Goal: Information Seeking & Learning: Learn about a topic

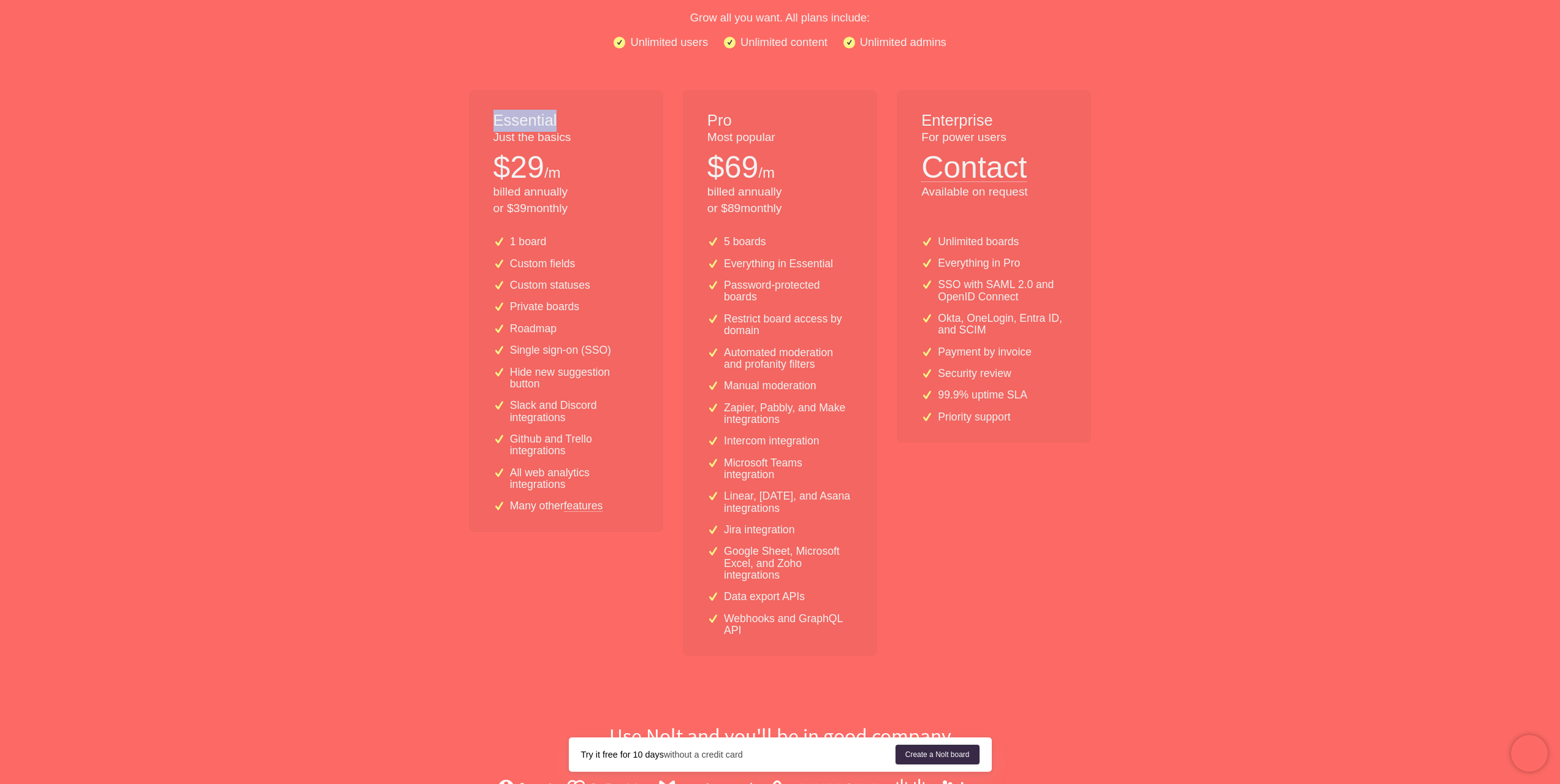
scroll to position [122, 0]
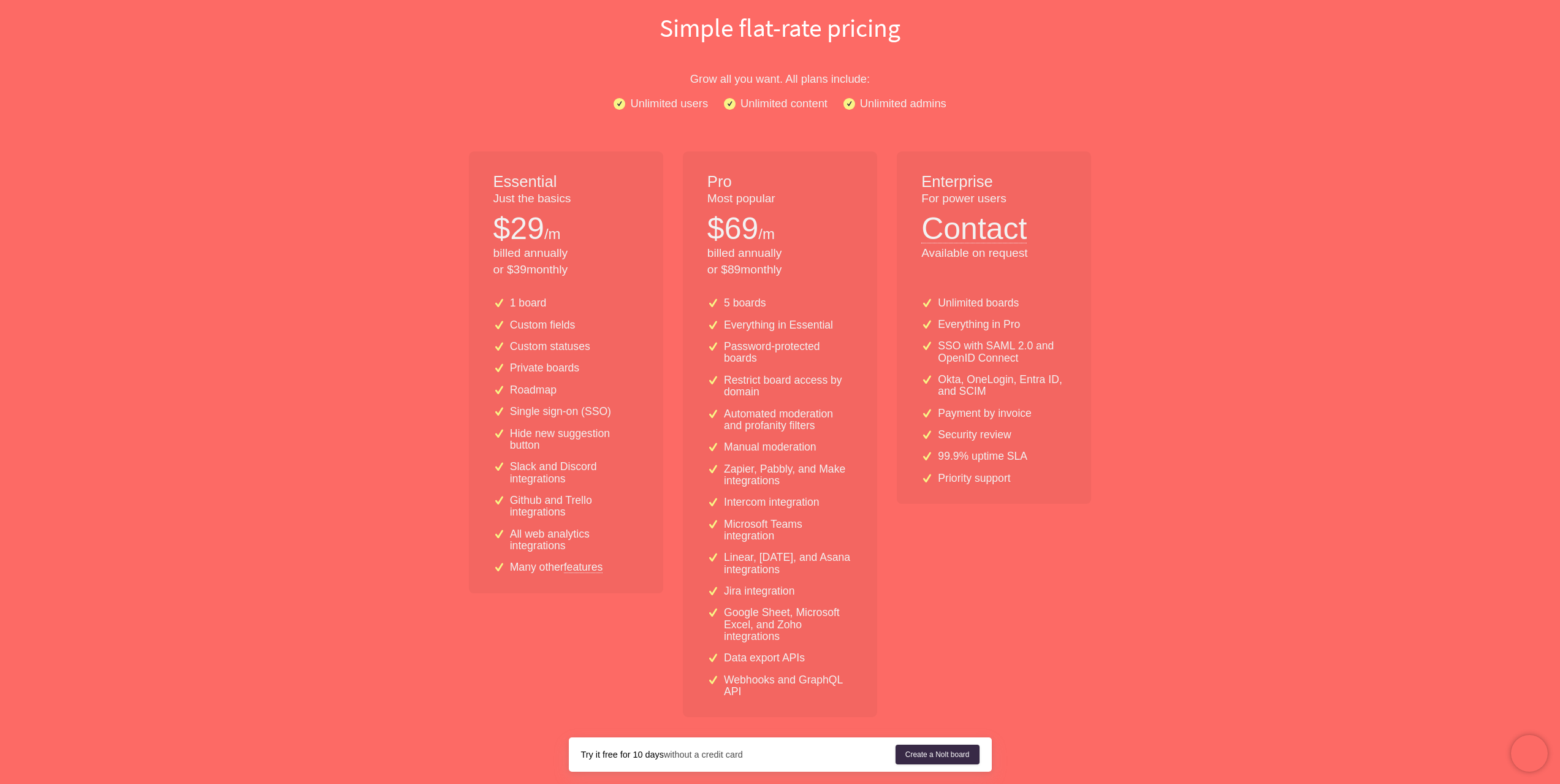
click at [733, 192] on p "Most popular" at bounding box center [779, 199] width 145 height 16
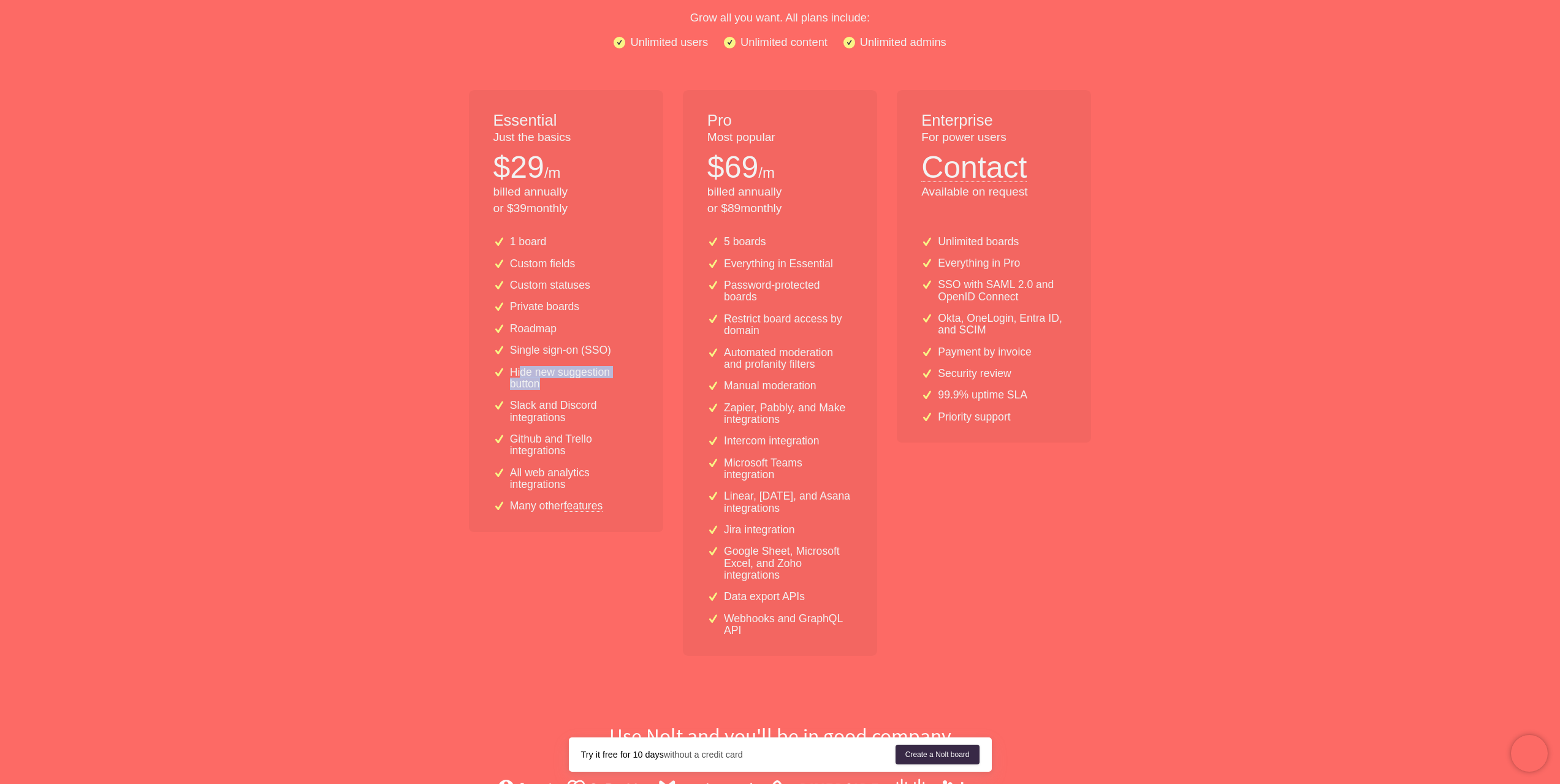
drag, startPoint x: 522, startPoint y: 375, endPoint x: 546, endPoint y: 380, distance: 24.5
click at [546, 380] on p "Hide new suggestion button" at bounding box center [574, 378] width 129 height 24
click at [518, 472] on p "All web analytics integrations" at bounding box center [574, 479] width 129 height 24
drag, startPoint x: 519, startPoint y: 472, endPoint x: 561, endPoint y: 482, distance: 43.2
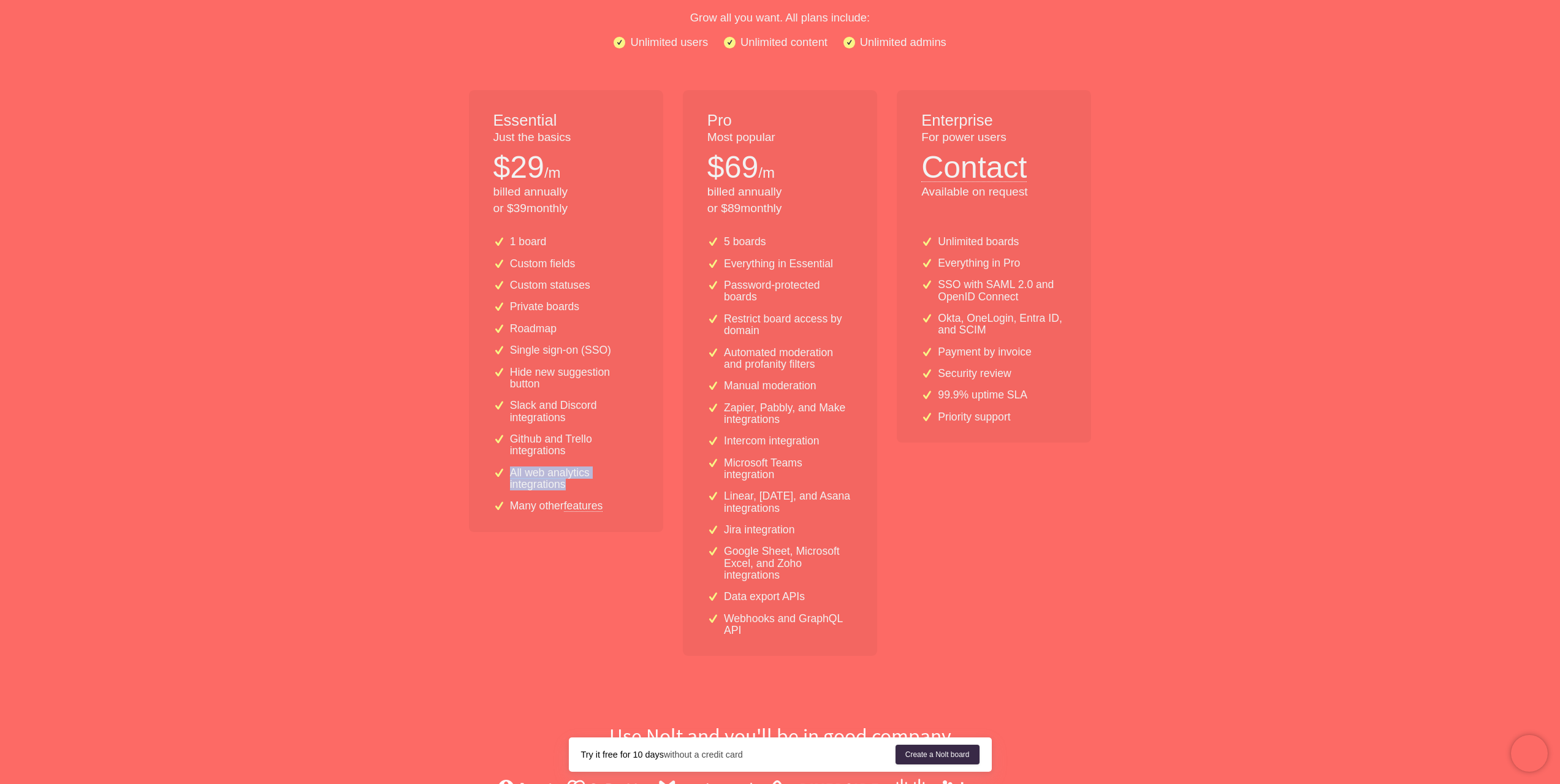
click at [561, 482] on p "All web analytics integrations" at bounding box center [574, 479] width 129 height 24
drag, startPoint x: 564, startPoint y: 487, endPoint x: 519, endPoint y: 473, distance: 47.1
click at [519, 473] on p "All web analytics integrations" at bounding box center [574, 479] width 129 height 24
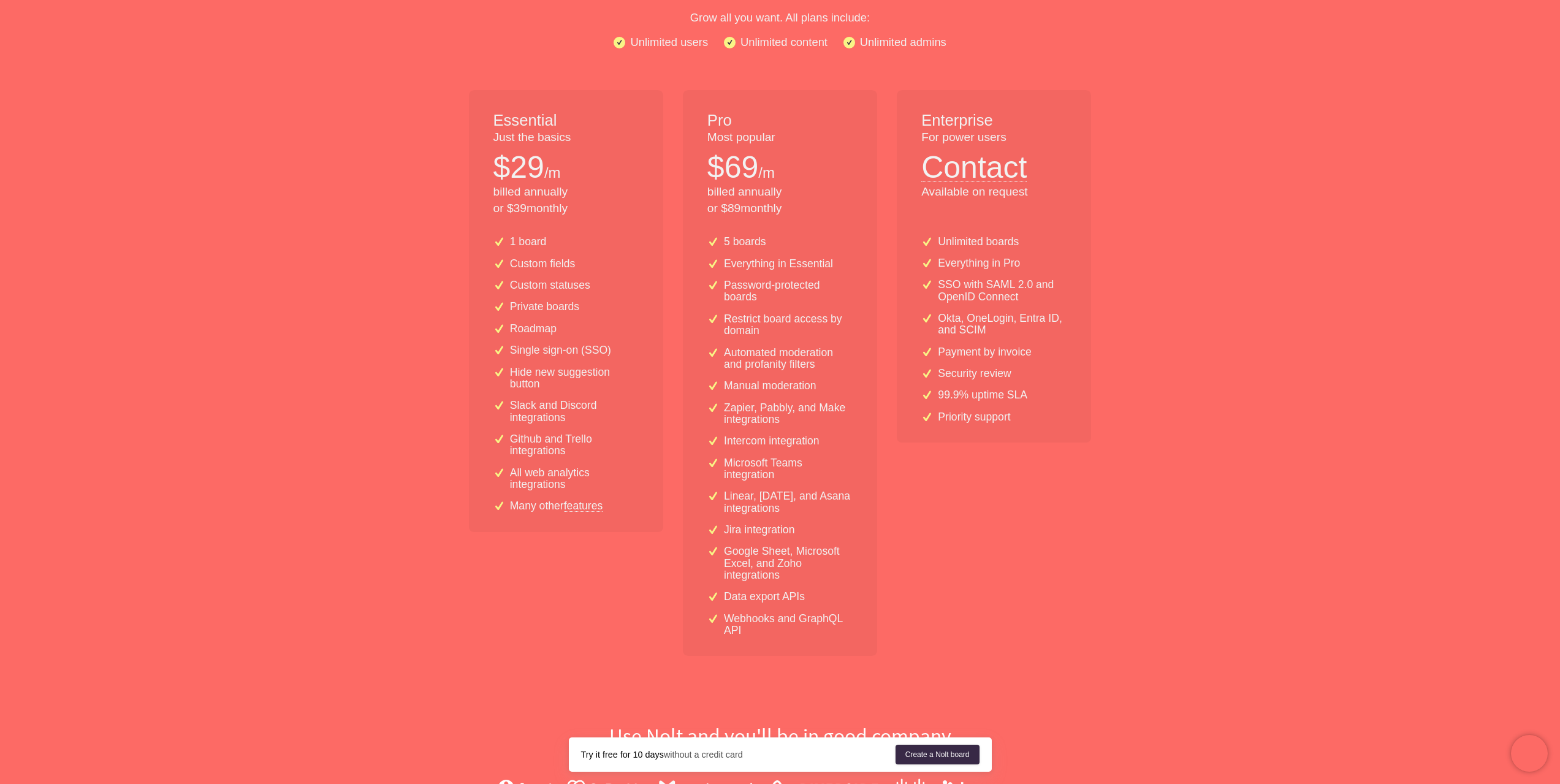
scroll to position [245, 0]
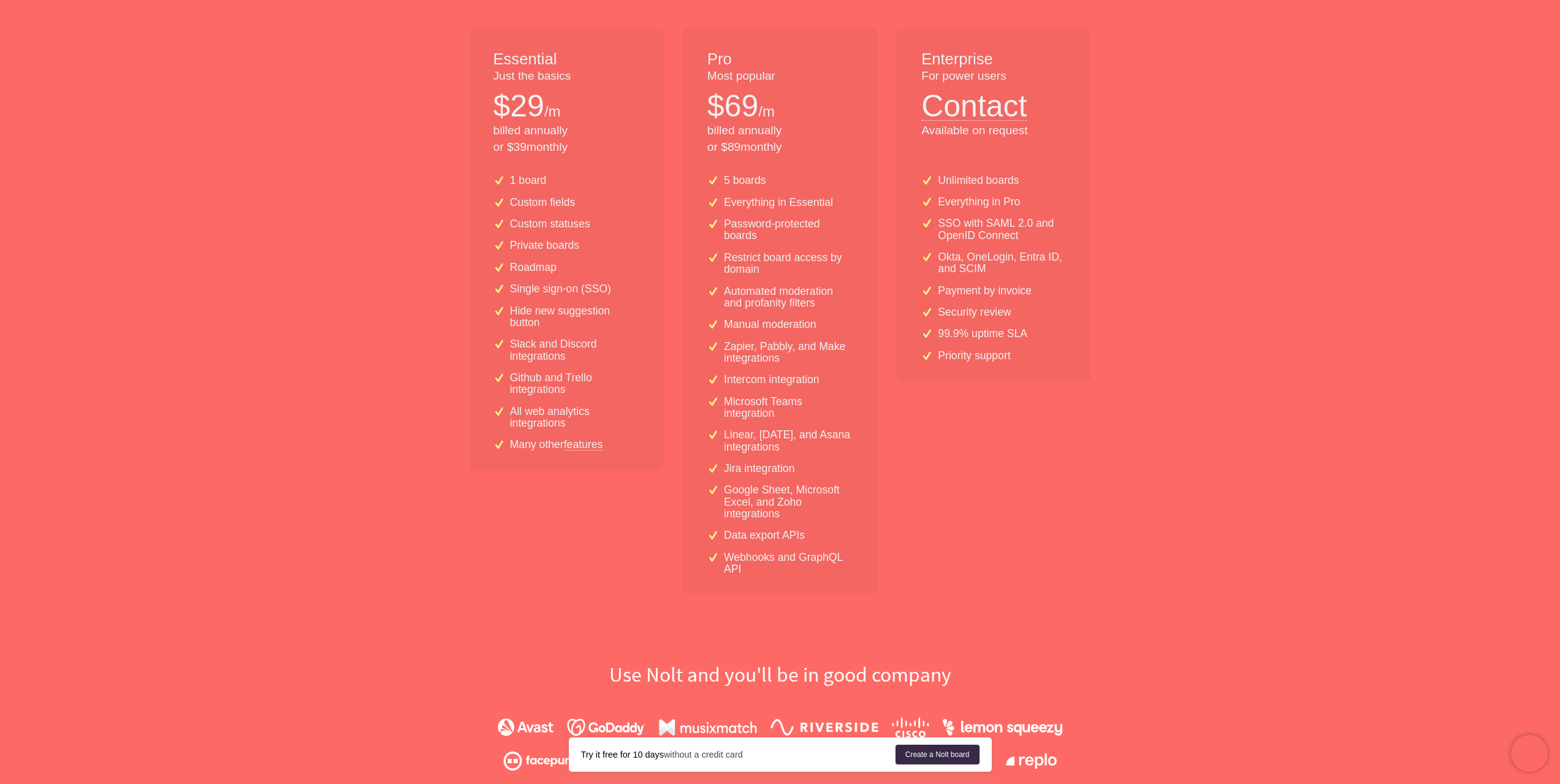
click at [737, 537] on p "Data export APIs" at bounding box center [764, 535] width 81 height 12
drag, startPoint x: 737, startPoint y: 537, endPoint x: 794, endPoint y: 536, distance: 57.0
click at [794, 536] on p "Data export APIs" at bounding box center [764, 535] width 81 height 12
copy p "Data export APIs"
click at [737, 536] on p "Data export APIs" at bounding box center [764, 535] width 81 height 12
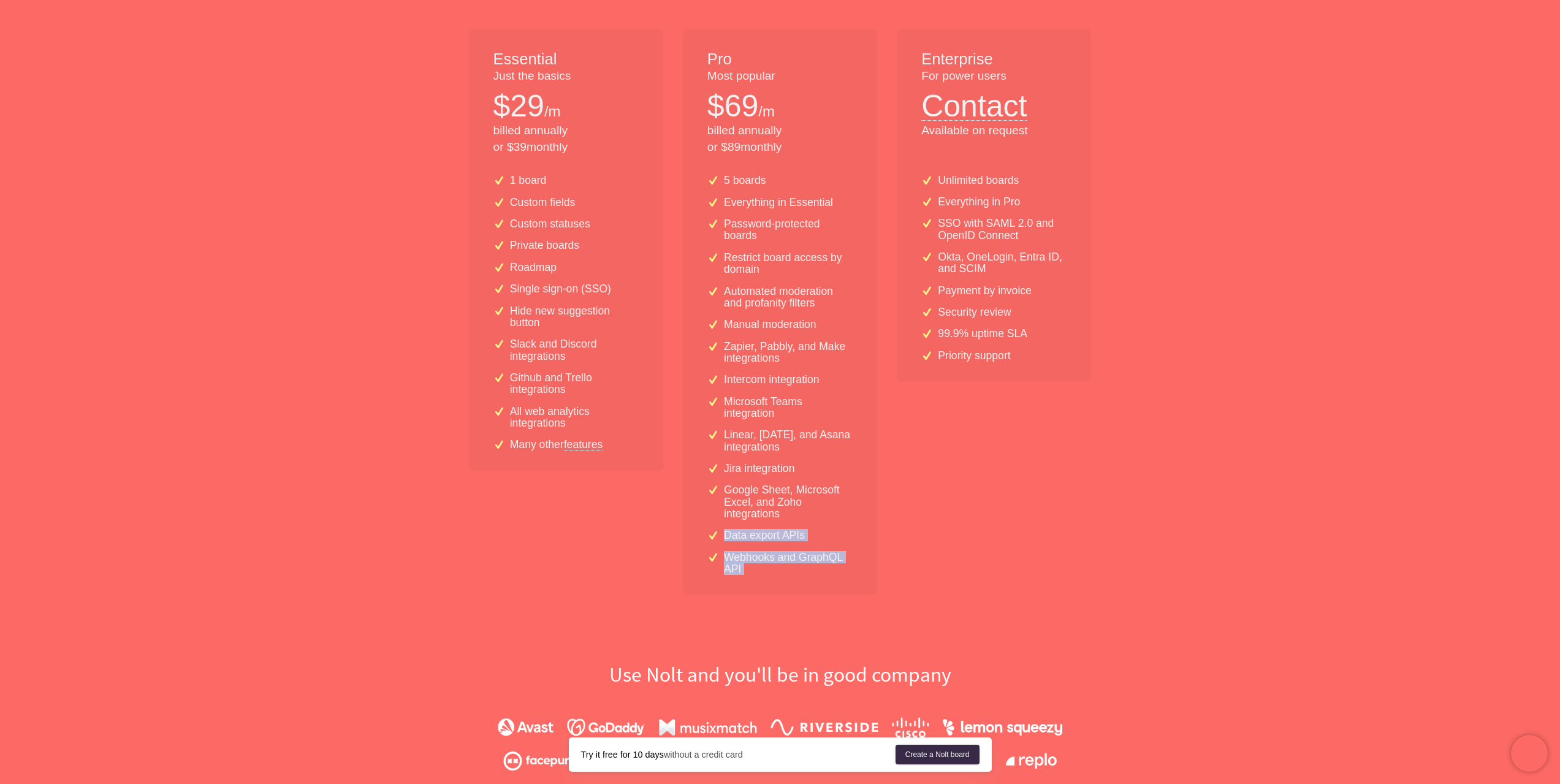
drag, startPoint x: 737, startPoint y: 536, endPoint x: 748, endPoint y: 570, distance: 35.7
click at [748, 570] on div "5 boards Everything in Essential Password-protected boards Restrict board acces…" at bounding box center [780, 379] width 194 height 429
click at [601, 450] on link "features" at bounding box center [583, 445] width 39 height 11
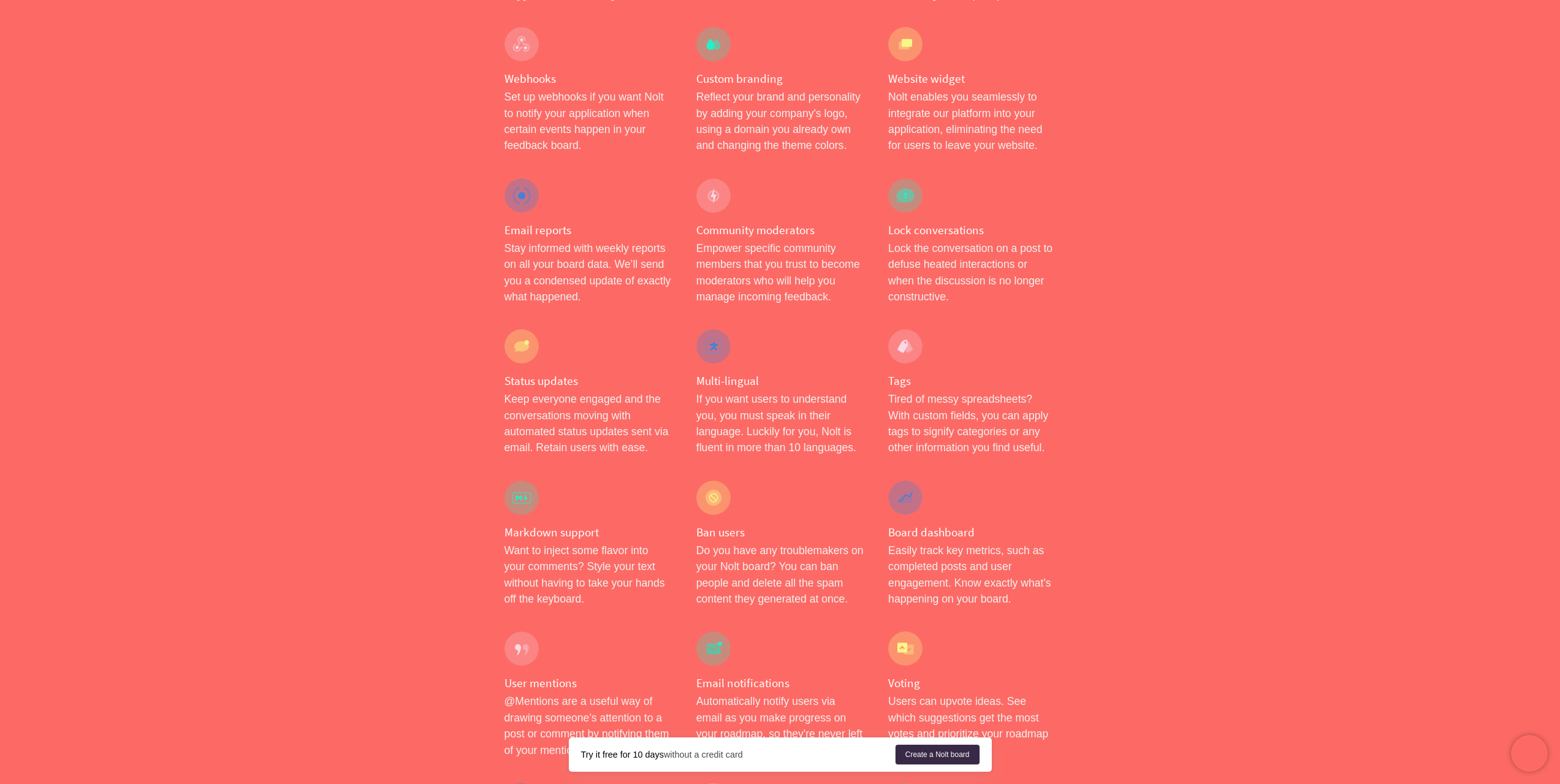
scroll to position [1287, 0]
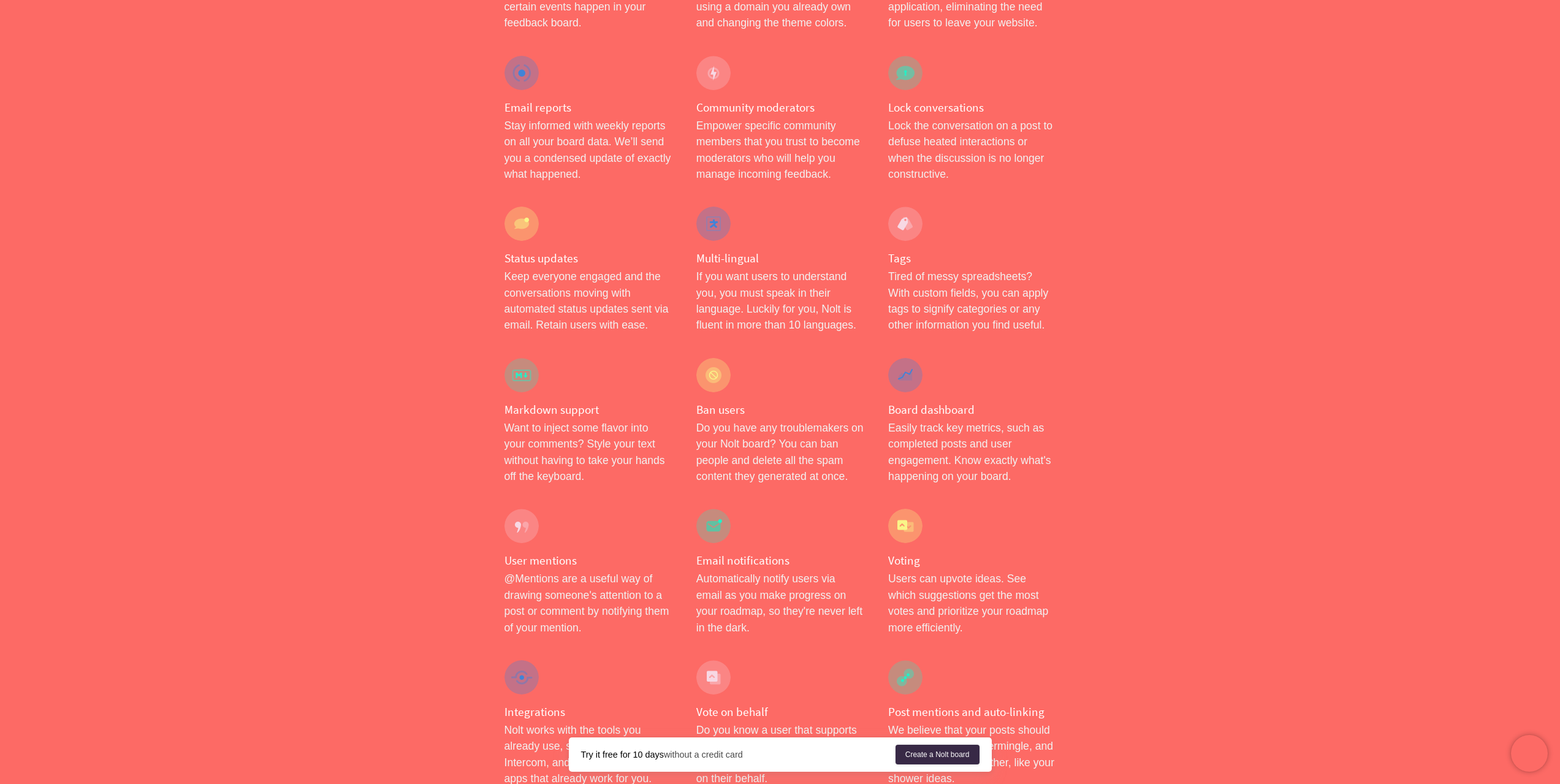
click at [539, 277] on p "Keep everyone engaged and the conversations moving with automated status update…" at bounding box center [588, 301] width 168 height 65
drag, startPoint x: 539, startPoint y: 277, endPoint x: 521, endPoint y: 291, distance: 22.8
click at [521, 291] on p "Keep everyone engaged and the conversations moving with automated status update…" at bounding box center [588, 301] width 168 height 65
copy p "automated status updates sent via email"
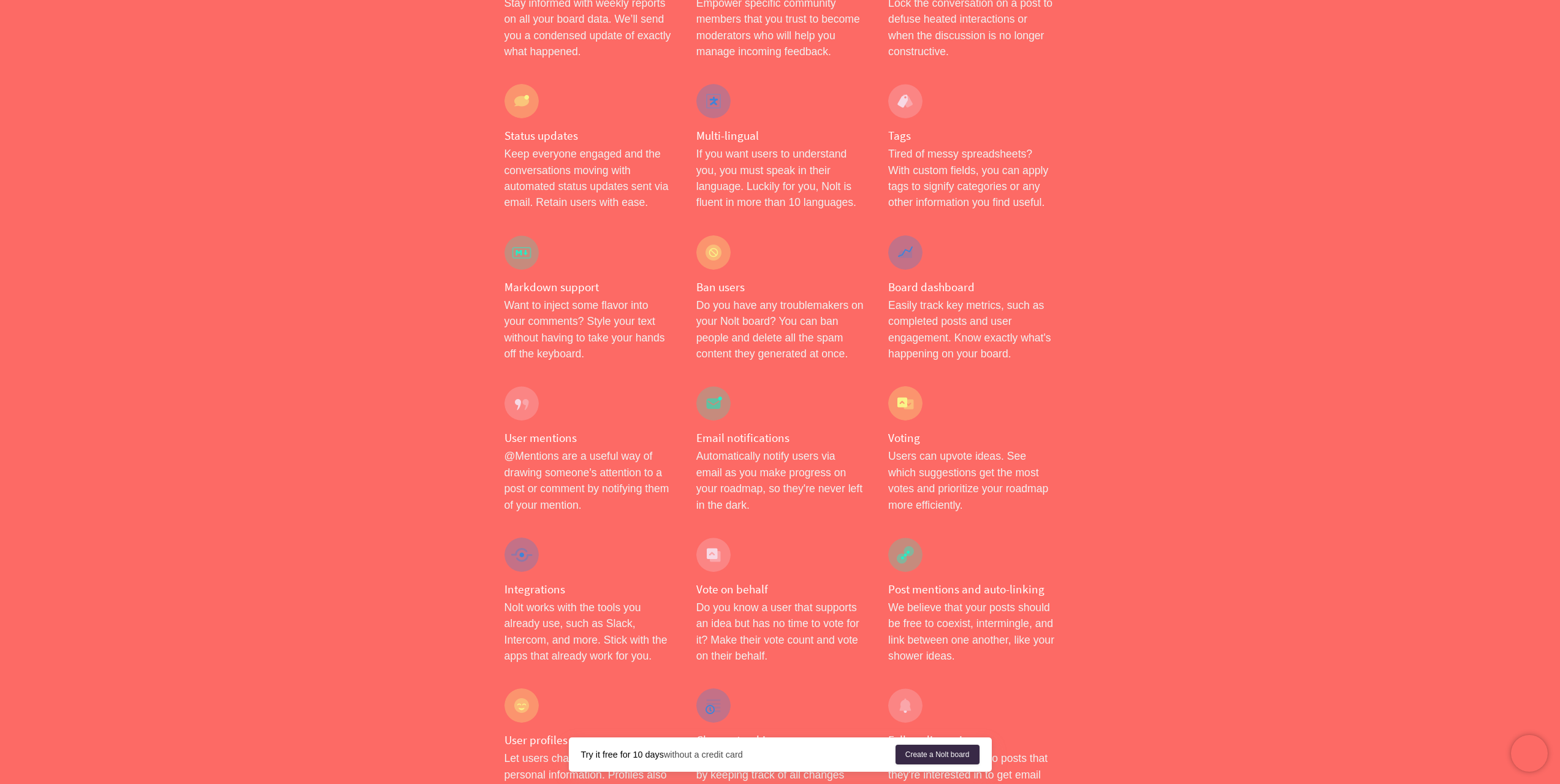
click at [937, 298] on p "Easily track key metrics, such as completed posts and user engagement. Know exa…" at bounding box center [972, 330] width 168 height 65
drag, startPoint x: 938, startPoint y: 292, endPoint x: 939, endPoint y: 302, distance: 10.0
click at [939, 302] on p "Easily track key metrics, such as completed posts and user engagement. Know exa…" at bounding box center [972, 330] width 168 height 65
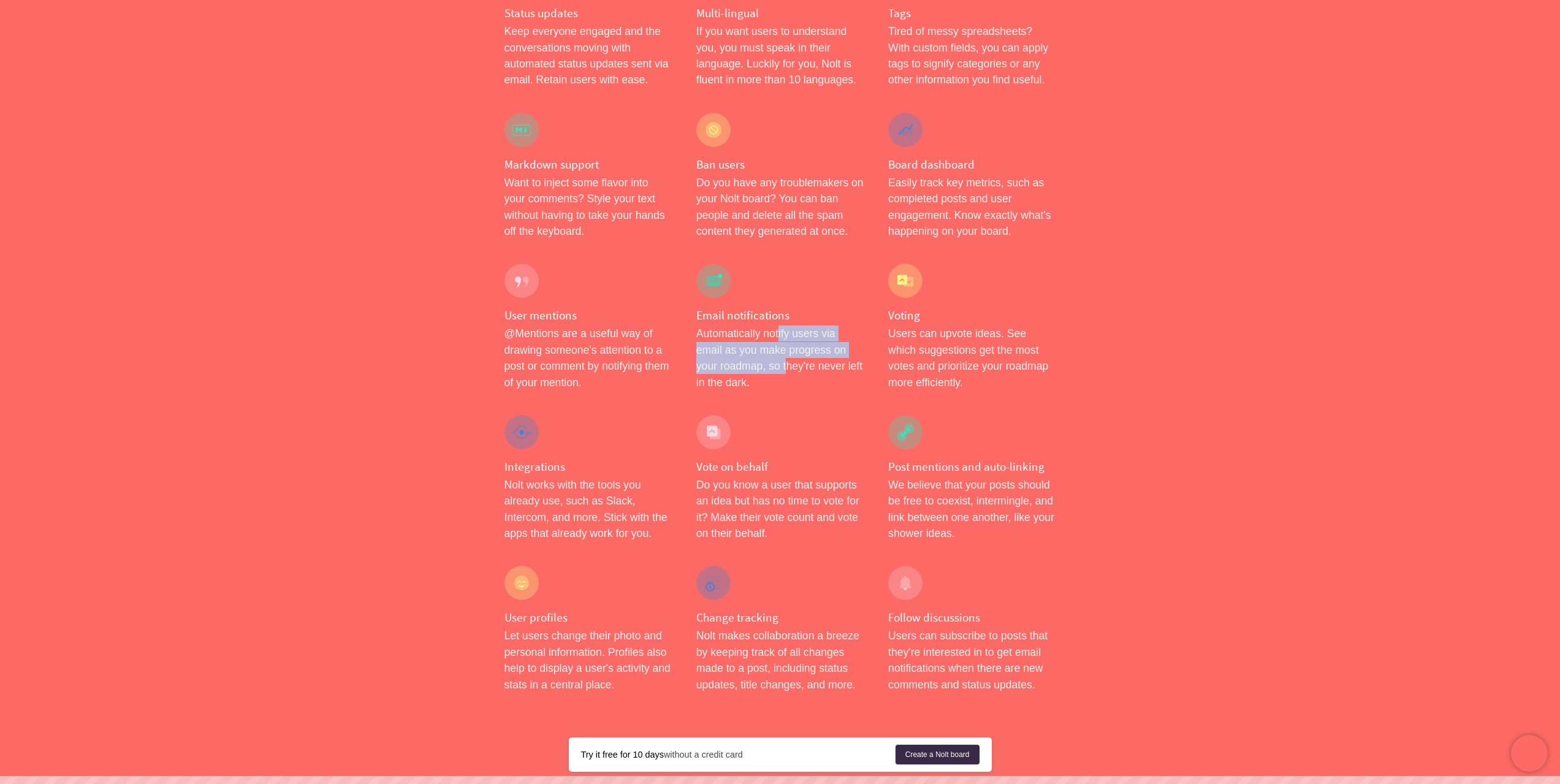
drag, startPoint x: 781, startPoint y: 304, endPoint x: 784, endPoint y: 340, distance: 36.1
click at [784, 339] on p "Automatically notify users via email as you make progress on your roadmap, so t…" at bounding box center [780, 358] width 168 height 65
click at [784, 340] on p "Automatically notify users via email as you make progress on your roadmap, so t…" at bounding box center [780, 358] width 168 height 65
drag, startPoint x: 769, startPoint y: 343, endPoint x: 760, endPoint y: 337, distance: 10.8
click at [760, 337] on p "Automatically notify users via email as you make progress on your roadmap, so t…" at bounding box center [780, 358] width 168 height 65
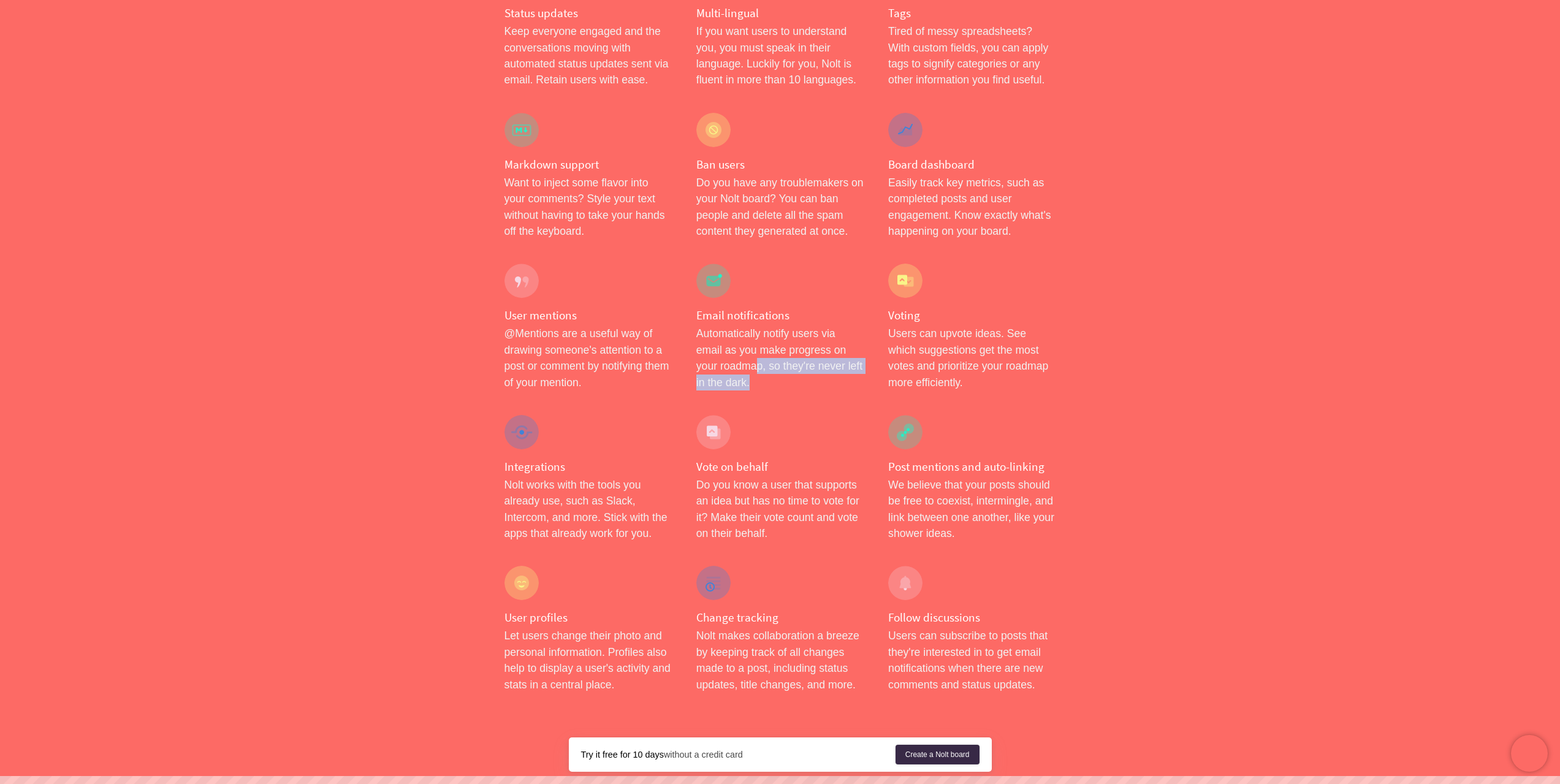
click at [760, 337] on p "Automatically notify users via email as you make progress on your roadmap, so t…" at bounding box center [780, 358] width 168 height 65
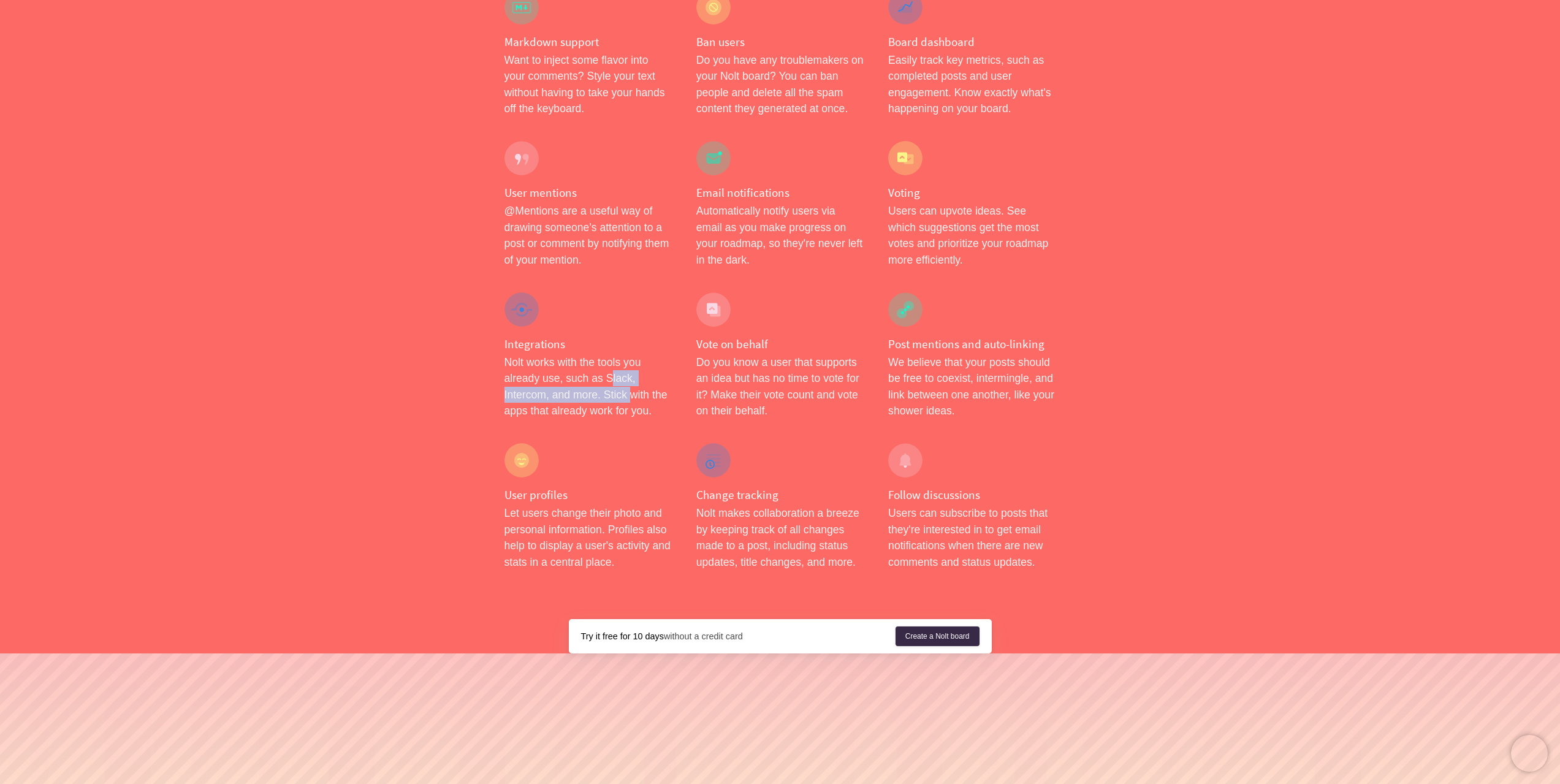
drag, startPoint x: 605, startPoint y: 344, endPoint x: 633, endPoint y: 366, distance: 35.6
click at [633, 366] on p "Nolt works with the tools you already use, such as Slack, Intercom, and more. S…" at bounding box center [588, 387] width 168 height 65
drag, startPoint x: 650, startPoint y: 381, endPoint x: 623, endPoint y: 366, distance: 30.9
click at [627, 368] on p "Nolt works with the tools you already use, such as Slack, Intercom, and more. S…" at bounding box center [588, 387] width 168 height 65
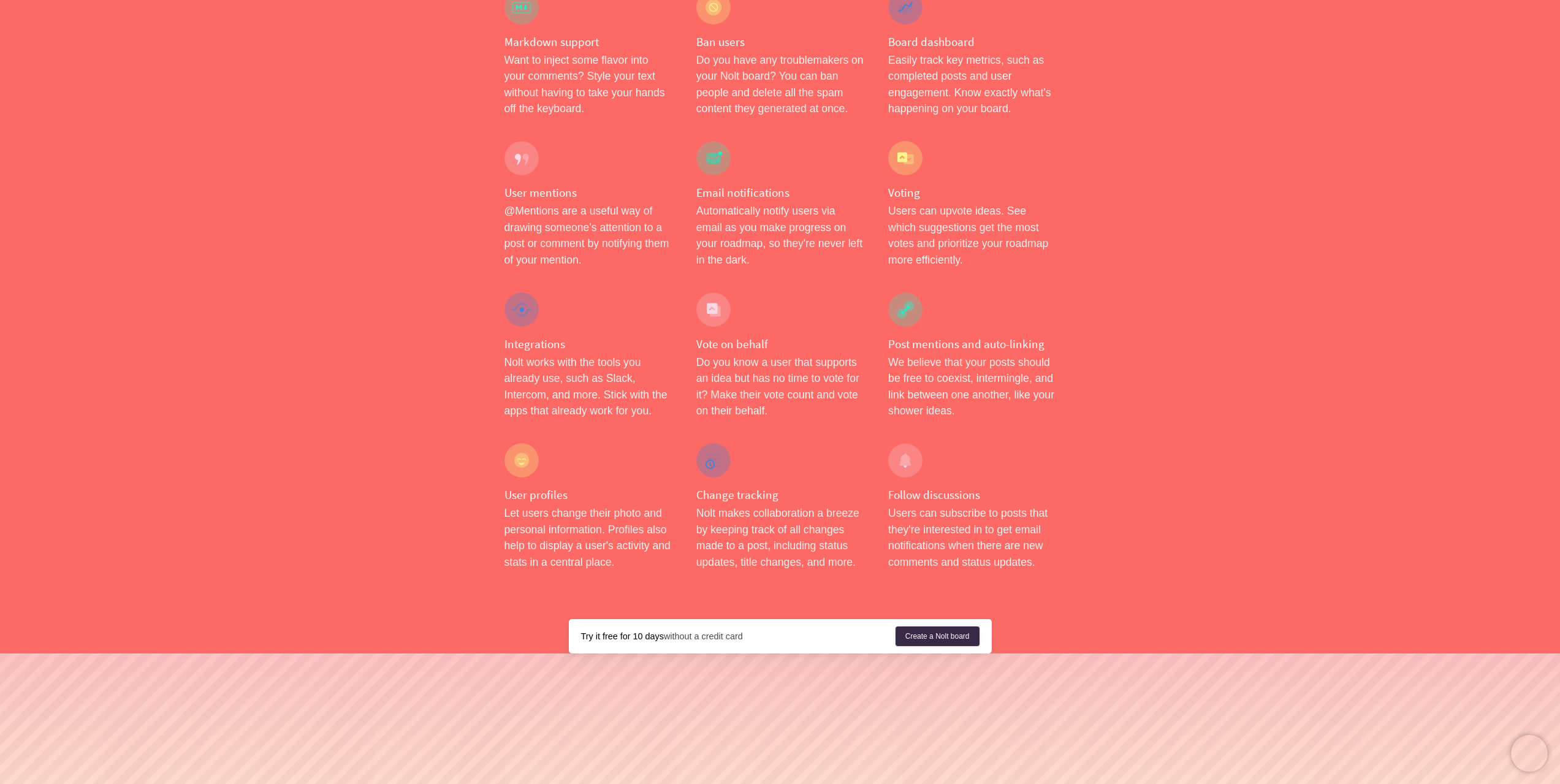
click at [623, 366] on p "Nolt works with the tools you already use, such as Slack, Intercom, and more. S…" at bounding box center [588, 387] width 168 height 65
click at [962, 505] on p "Users can subscribe to posts that they're interested in to get email notificati…" at bounding box center [972, 537] width 168 height 65
drag, startPoint x: 962, startPoint y: 482, endPoint x: 1007, endPoint y: 482, distance: 45.0
click at [1007, 505] on p "Users can subscribe to posts that they're interested in to get email notificati…" at bounding box center [972, 537] width 168 height 65
copy p "subscribe to posts"
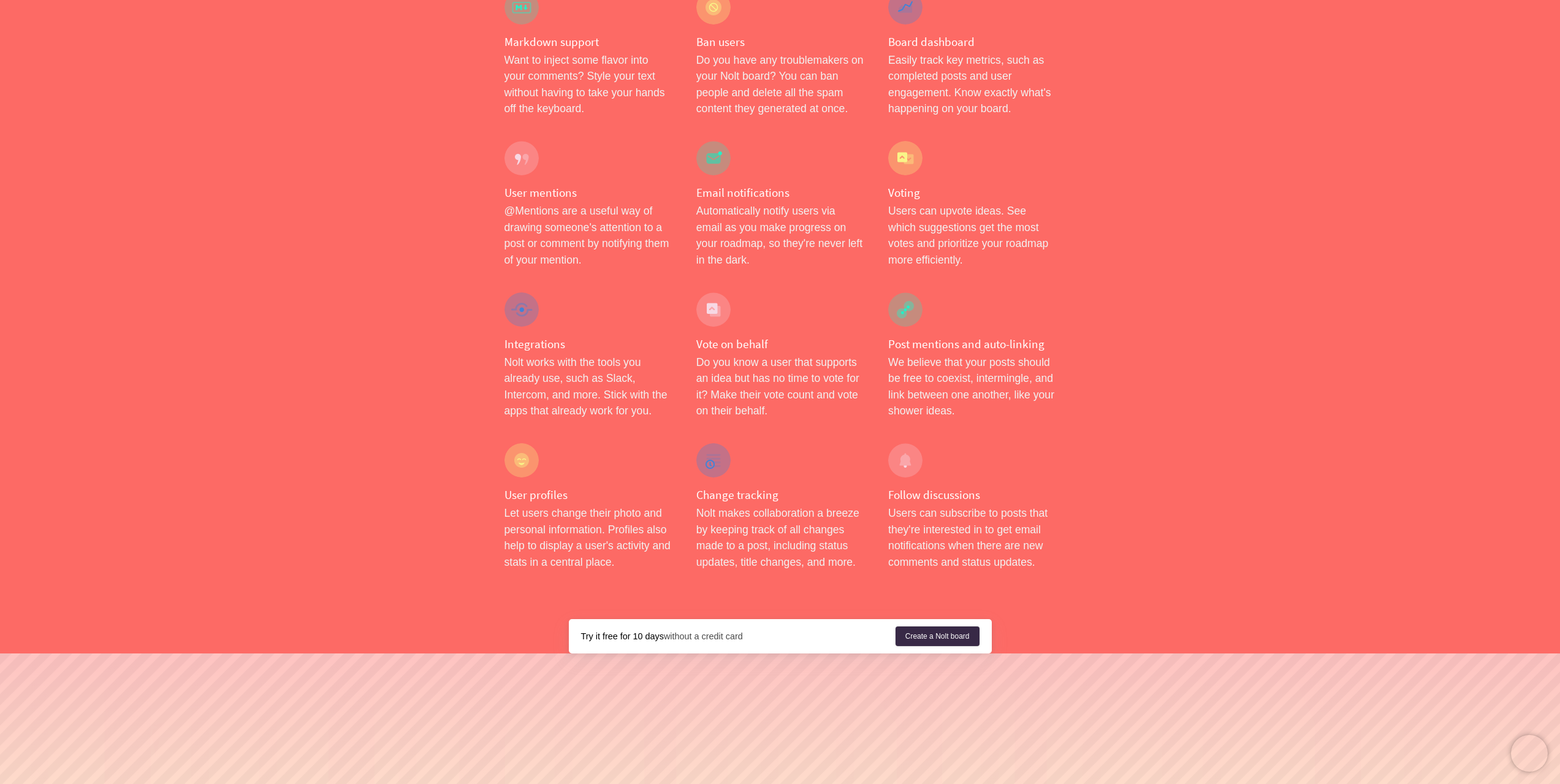
click at [752, 517] on p "Nolt makes collaboration a breeze by keeping track of all changes made to a pos…" at bounding box center [780, 537] width 168 height 65
click at [723, 487] on h4 "Change tracking" at bounding box center [780, 495] width 168 height 15
drag, startPoint x: 723, startPoint y: 464, endPoint x: 756, endPoint y: 464, distance: 33.0
click at [756, 487] on h4 "Change tracking" at bounding box center [780, 495] width 168 height 15
copy h4 "Change tracking"
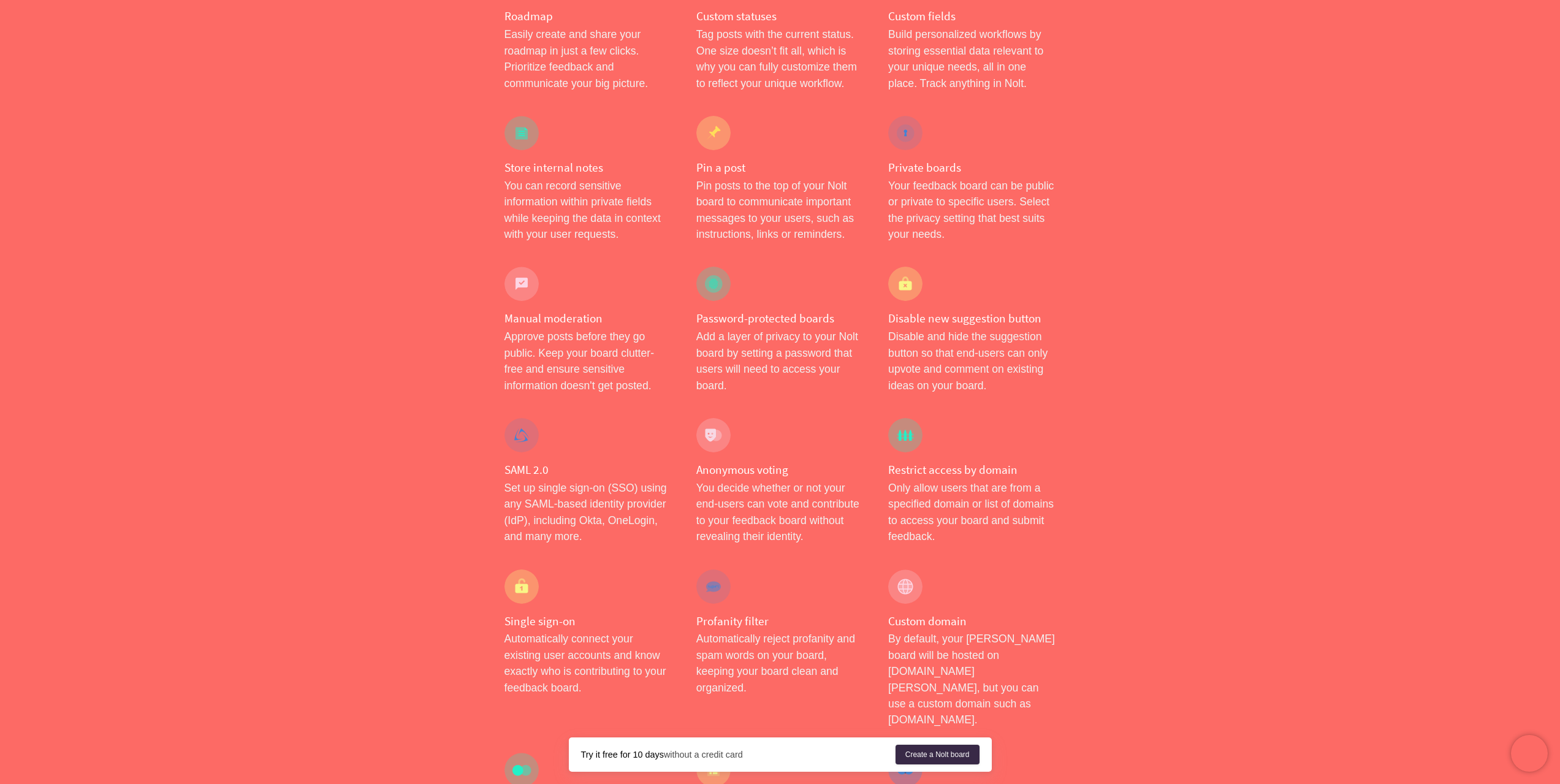
scroll to position [0, 0]
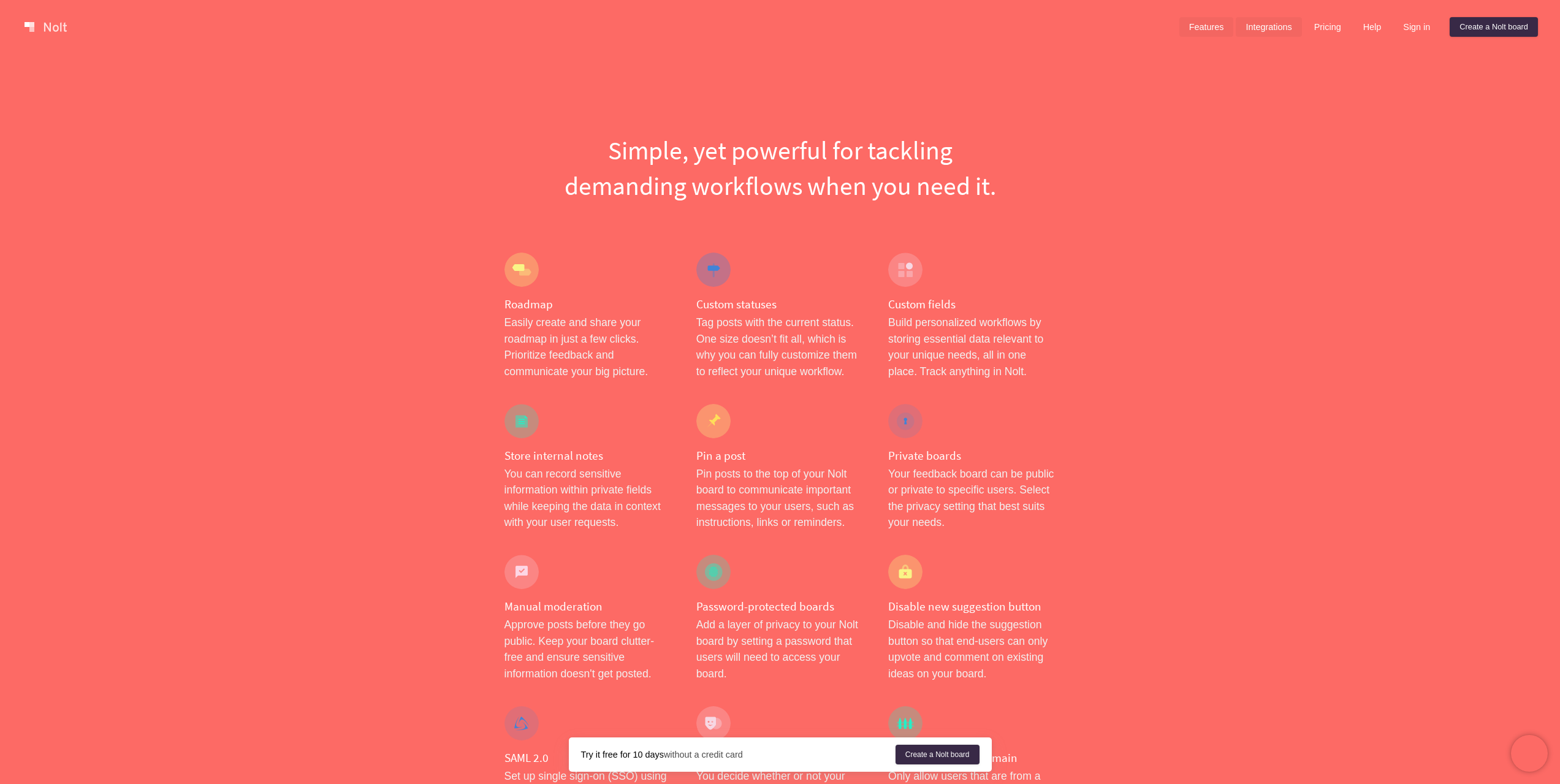
click at [1274, 27] on link "Integrations" at bounding box center [1268, 27] width 65 height 20
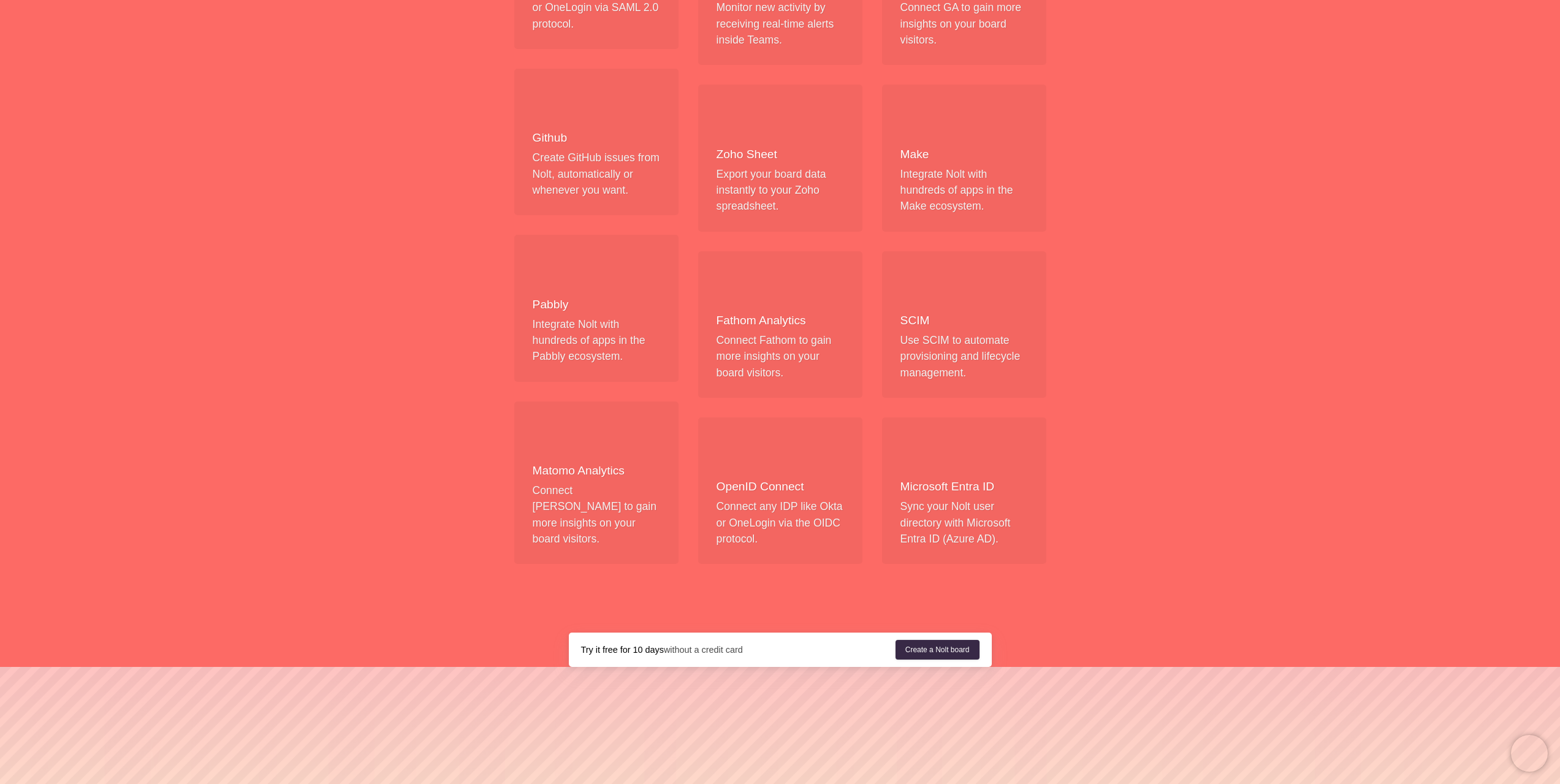
scroll to position [1077, 0]
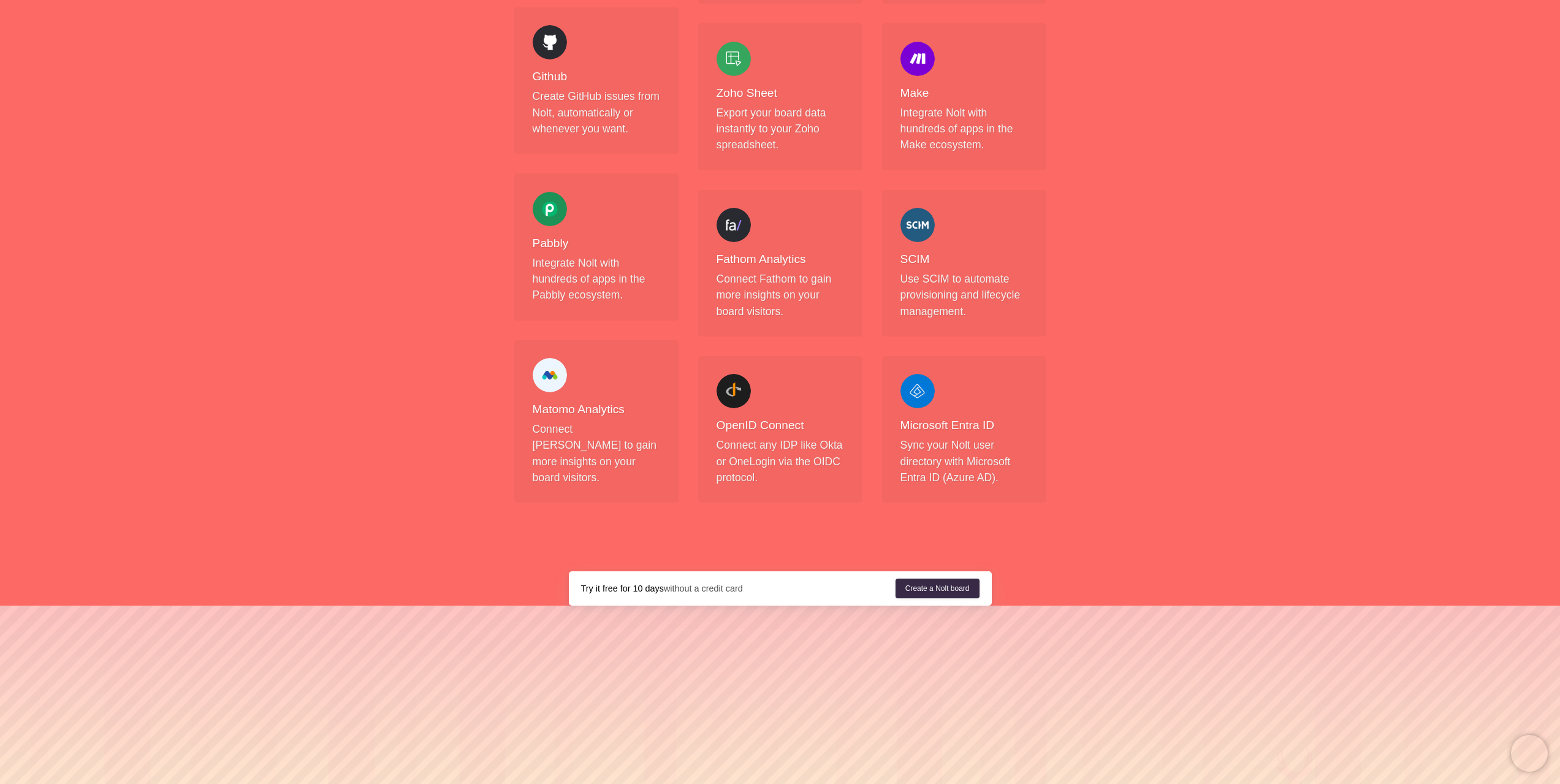
click at [920, 377] on div "Microsoft Entra ID Sync your [PERSON_NAME] user directory with Microsoft Entra …" at bounding box center [964, 429] width 128 height 111
click at [918, 374] on div at bounding box center [917, 391] width 34 height 34
drag, startPoint x: 931, startPoint y: 392, endPoint x: 974, endPoint y: 392, distance: 43.0
click at [974, 418] on h4 "Microsoft Entra ID" at bounding box center [964, 425] width 128 height 15
click at [939, 418] on h4 "Microsoft Entra ID" at bounding box center [964, 425] width 128 height 15
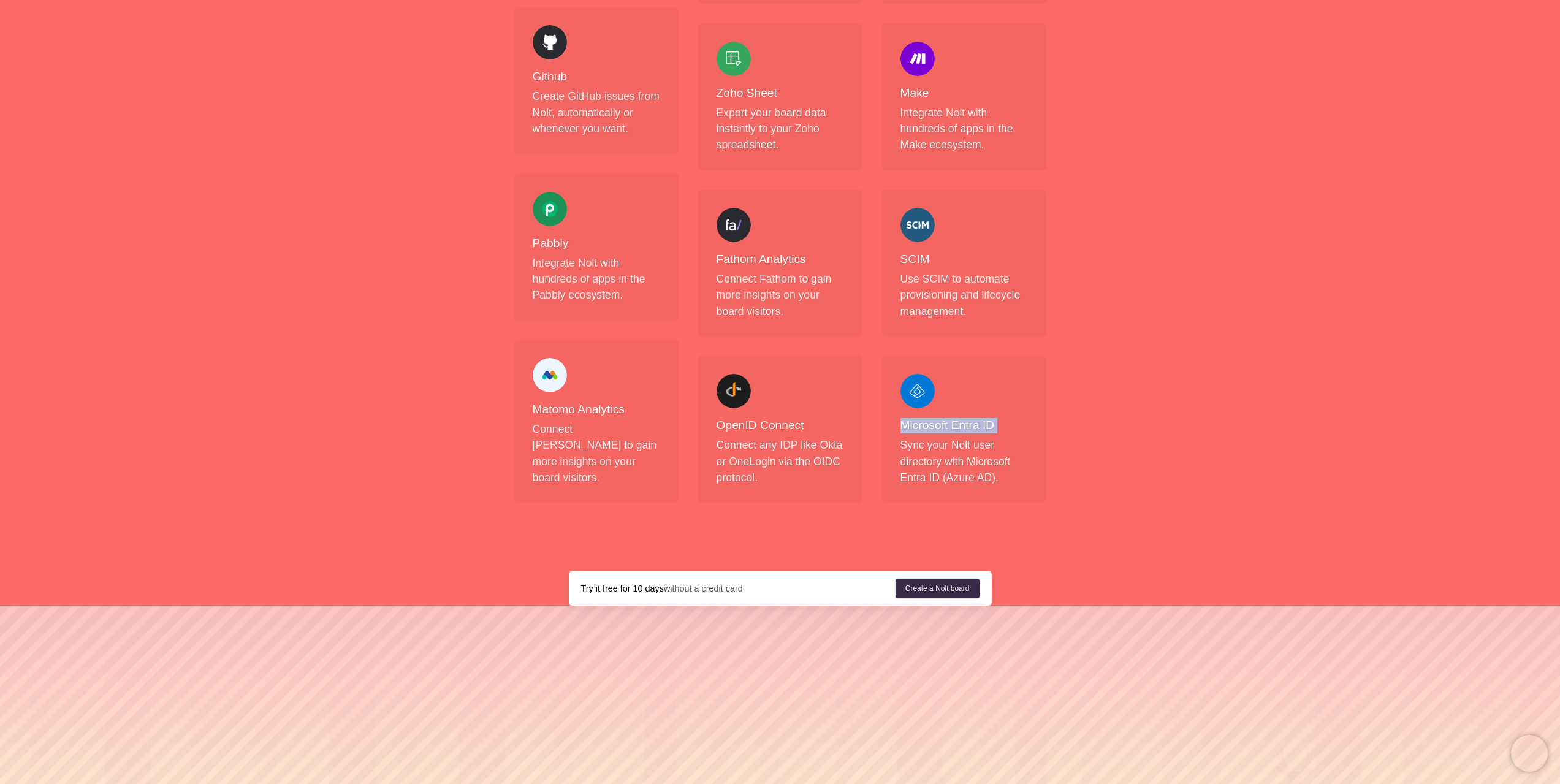
drag, startPoint x: 939, startPoint y: 392, endPoint x: 991, endPoint y: 389, distance: 52.1
click at [991, 418] on h4 "Microsoft Entra ID" at bounding box center [964, 425] width 128 height 15
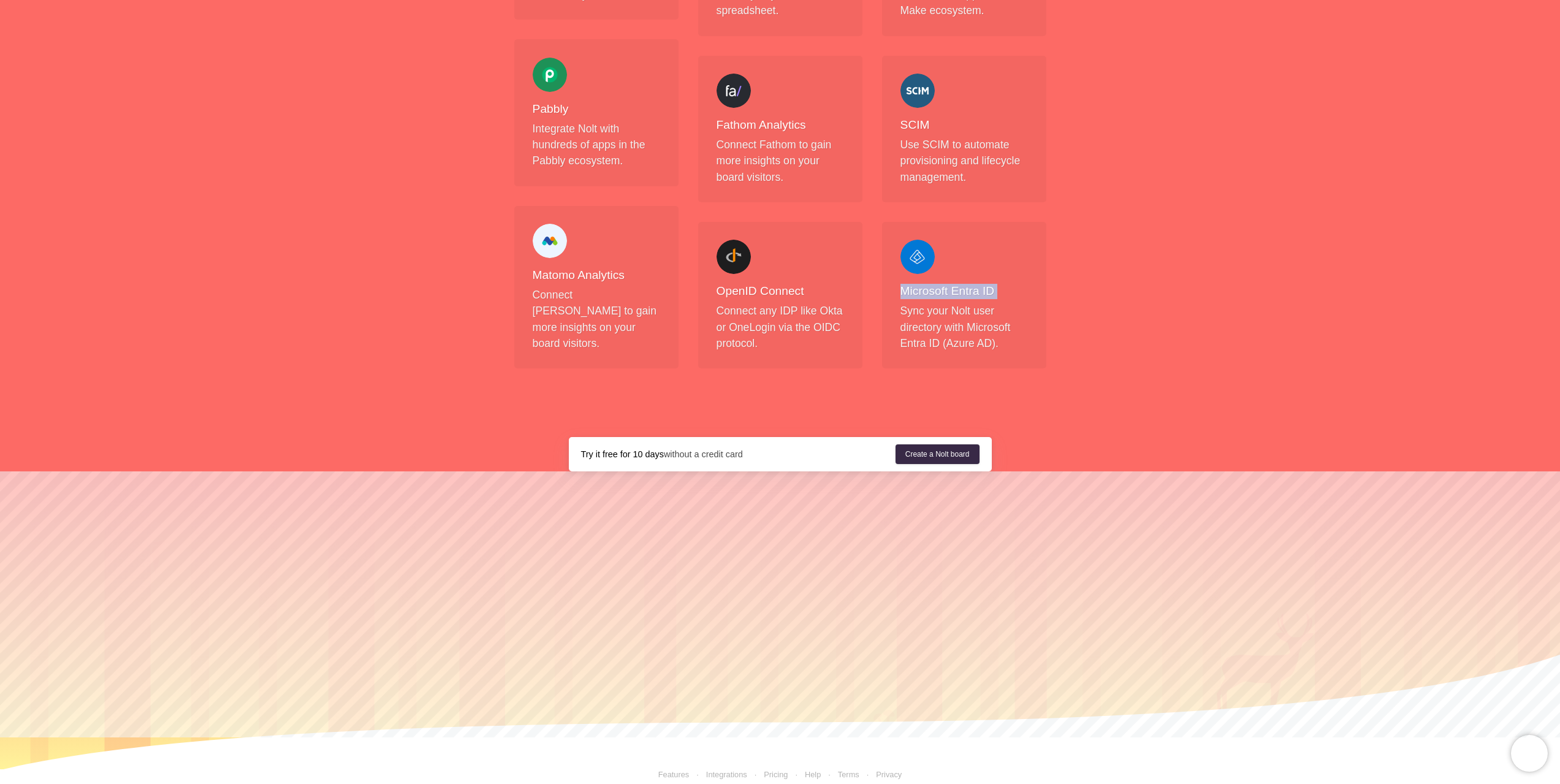
scroll to position [0, 0]
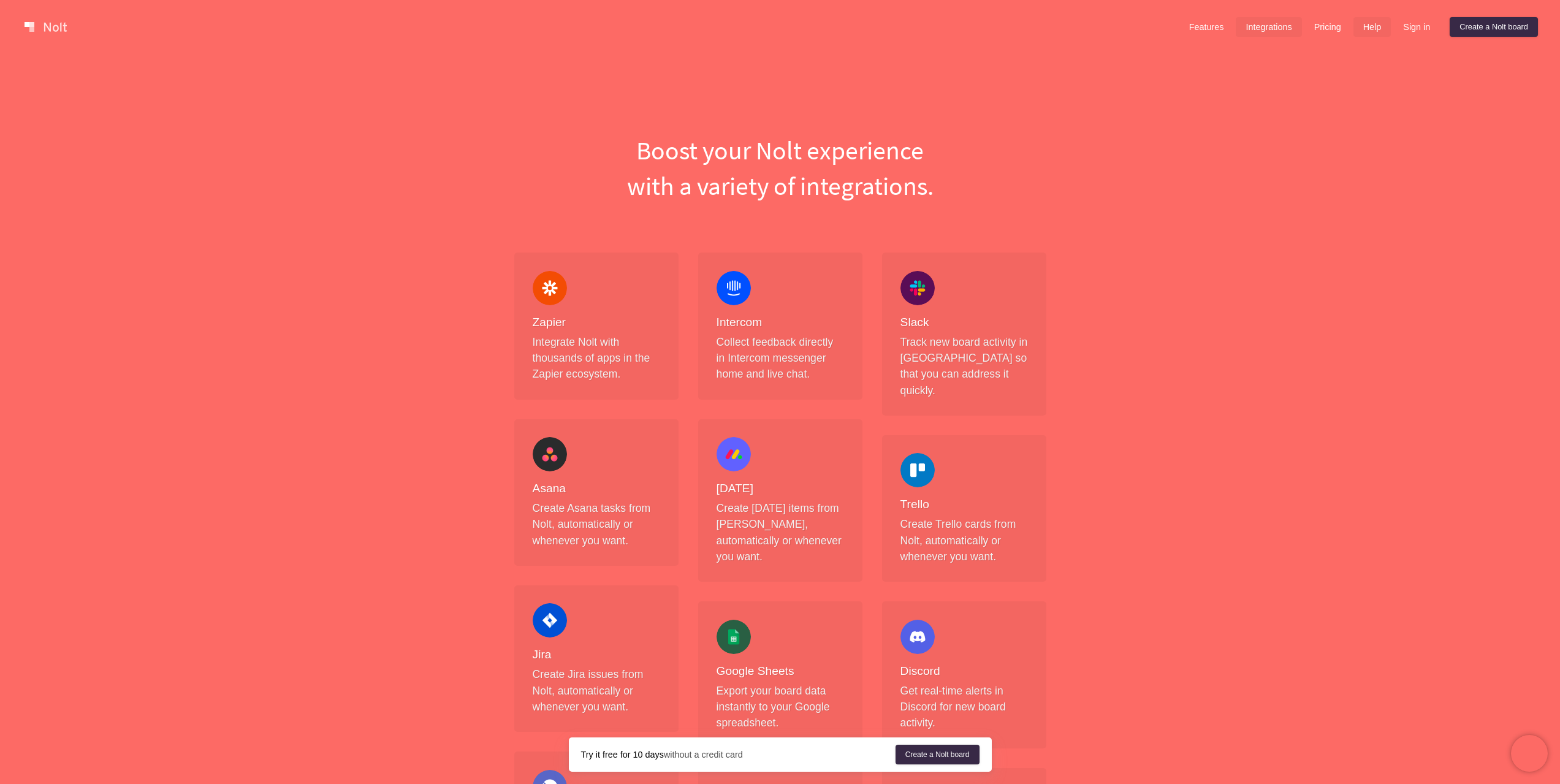
click at [1382, 26] on link "Help" at bounding box center [1372, 27] width 38 height 20
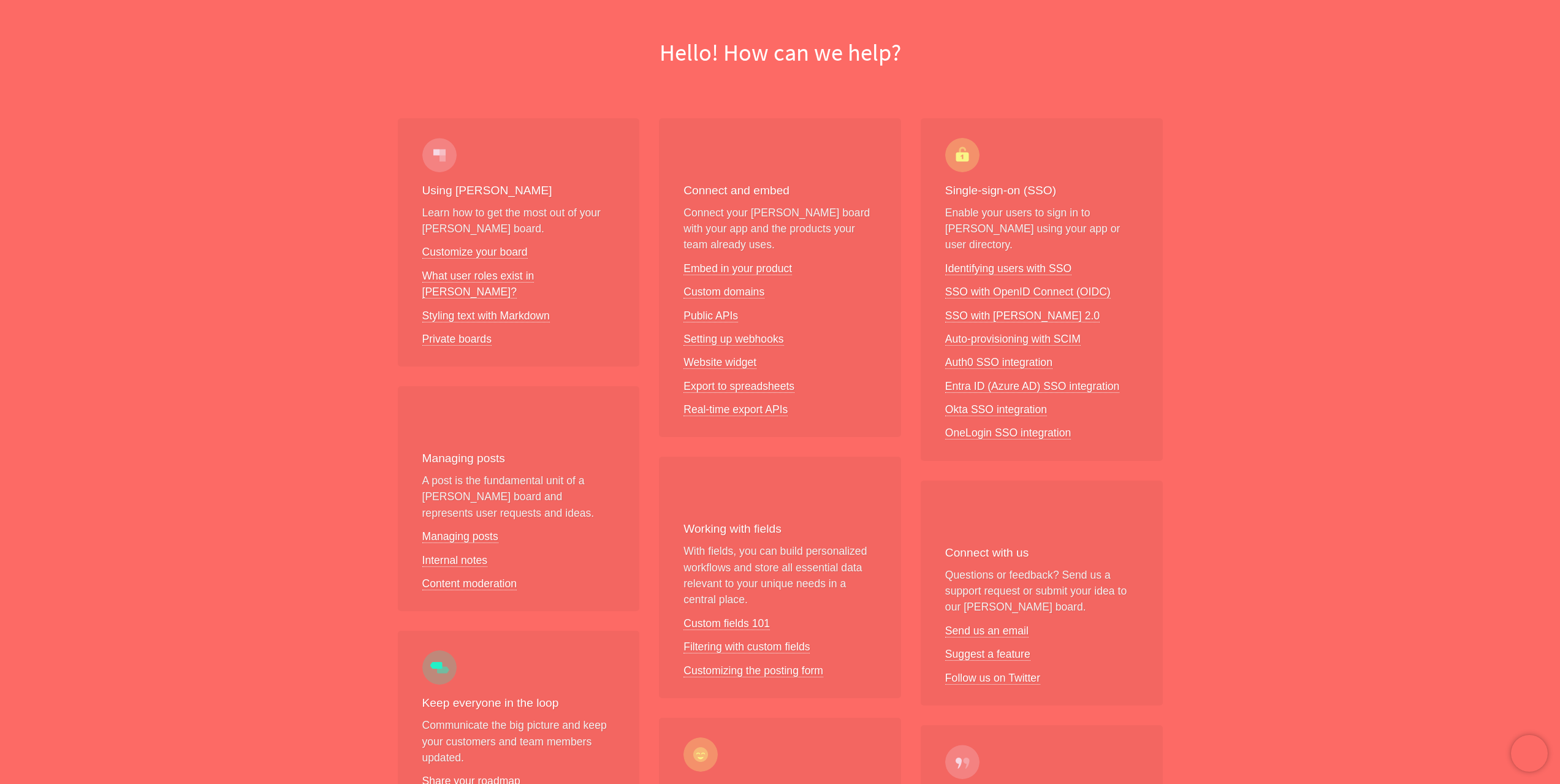
scroll to position [157, 0]
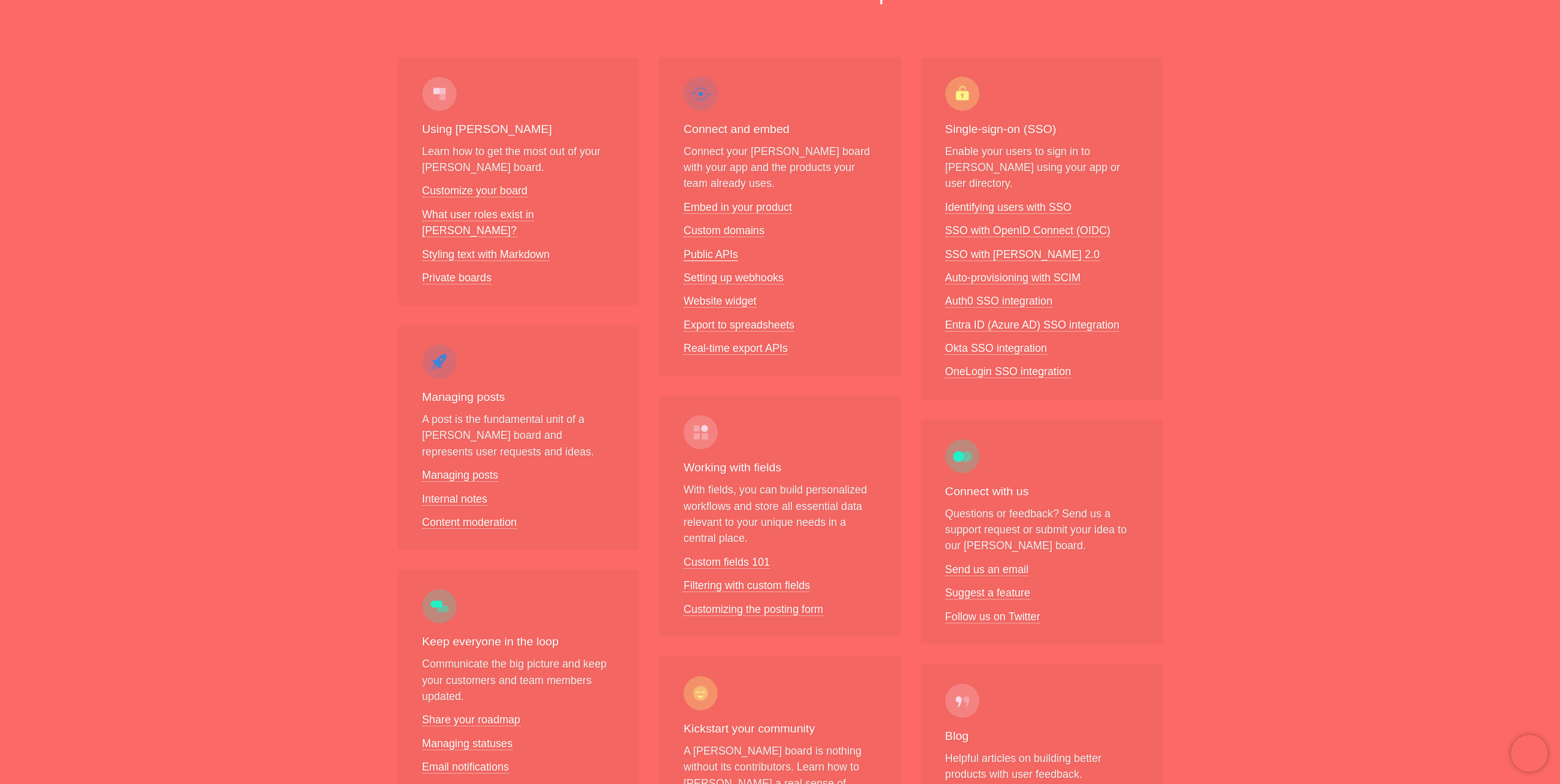
click at [711, 256] on link "Public APIs" at bounding box center [711, 254] width 54 height 13
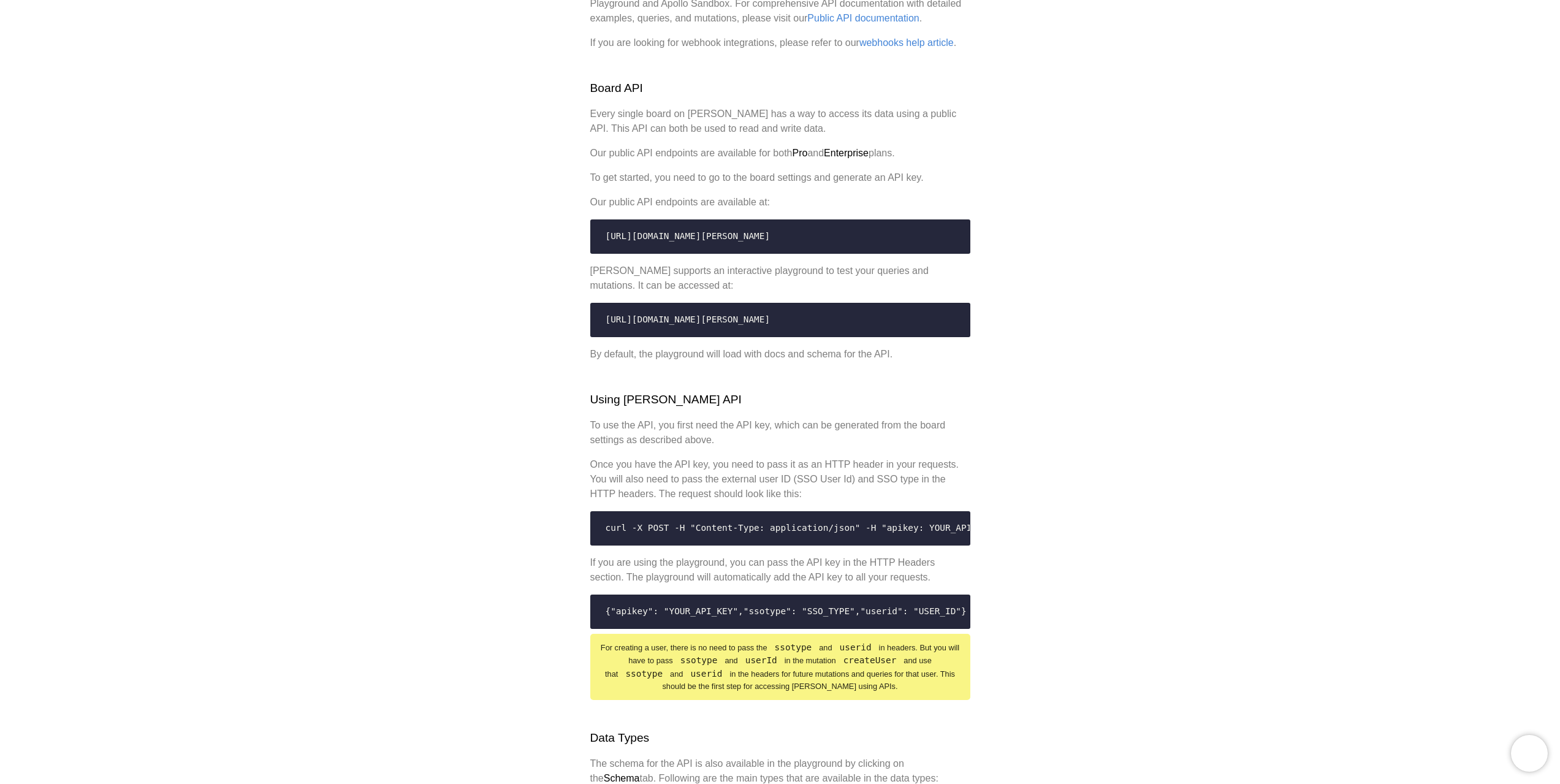
scroll to position [306, 0]
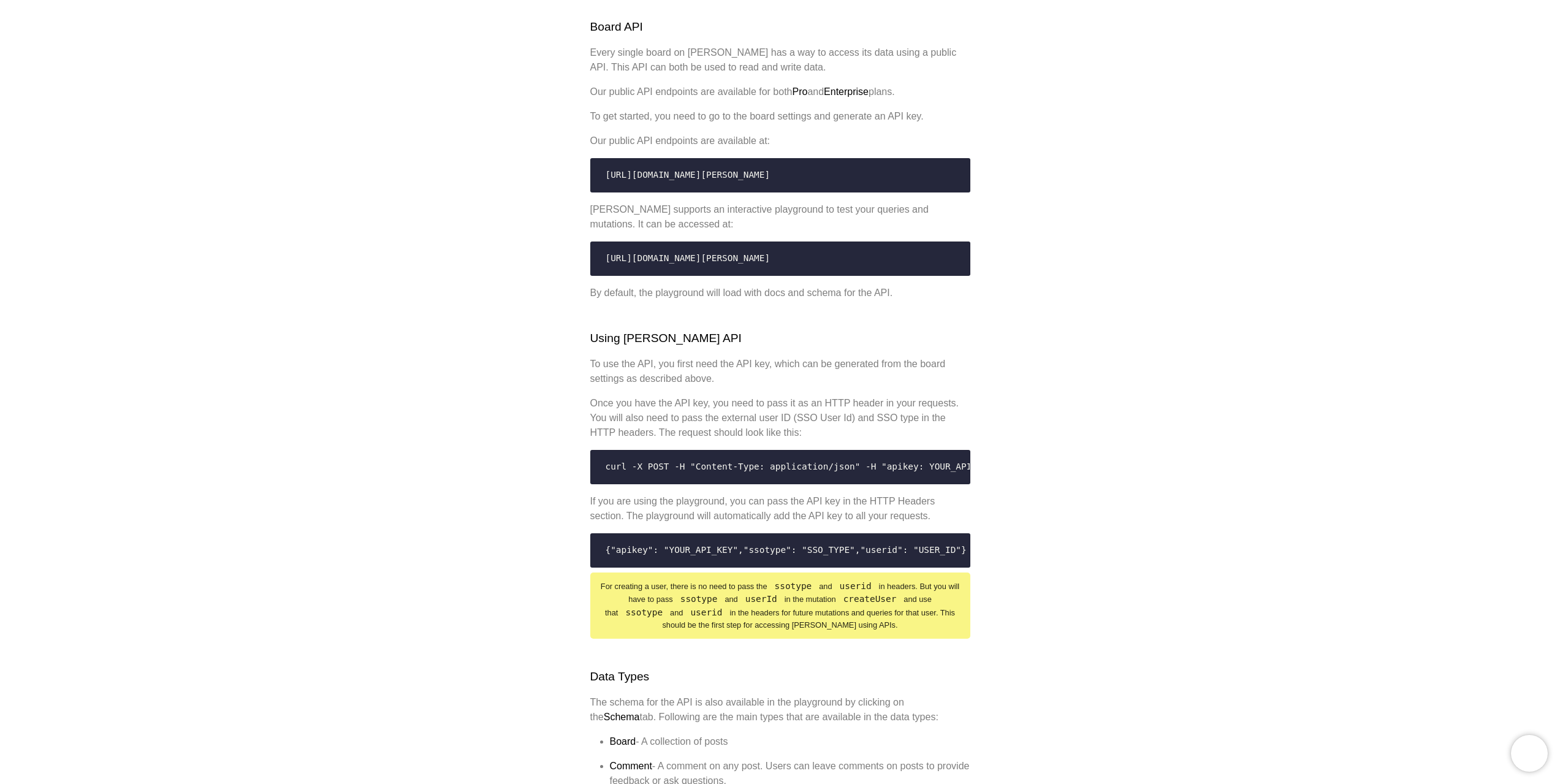
click at [630, 85] on p "Our public API endpoints are available for both Pro and Enterprise plans." at bounding box center [780, 91] width 380 height 14
drag, startPoint x: 630, startPoint y: 78, endPoint x: 662, endPoint y: 82, distance: 32.2
click at [662, 85] on p "Our public API endpoints are available for both Pro and Enterprise plans." at bounding box center [780, 91] width 380 height 14
copy p "public API endpoints"
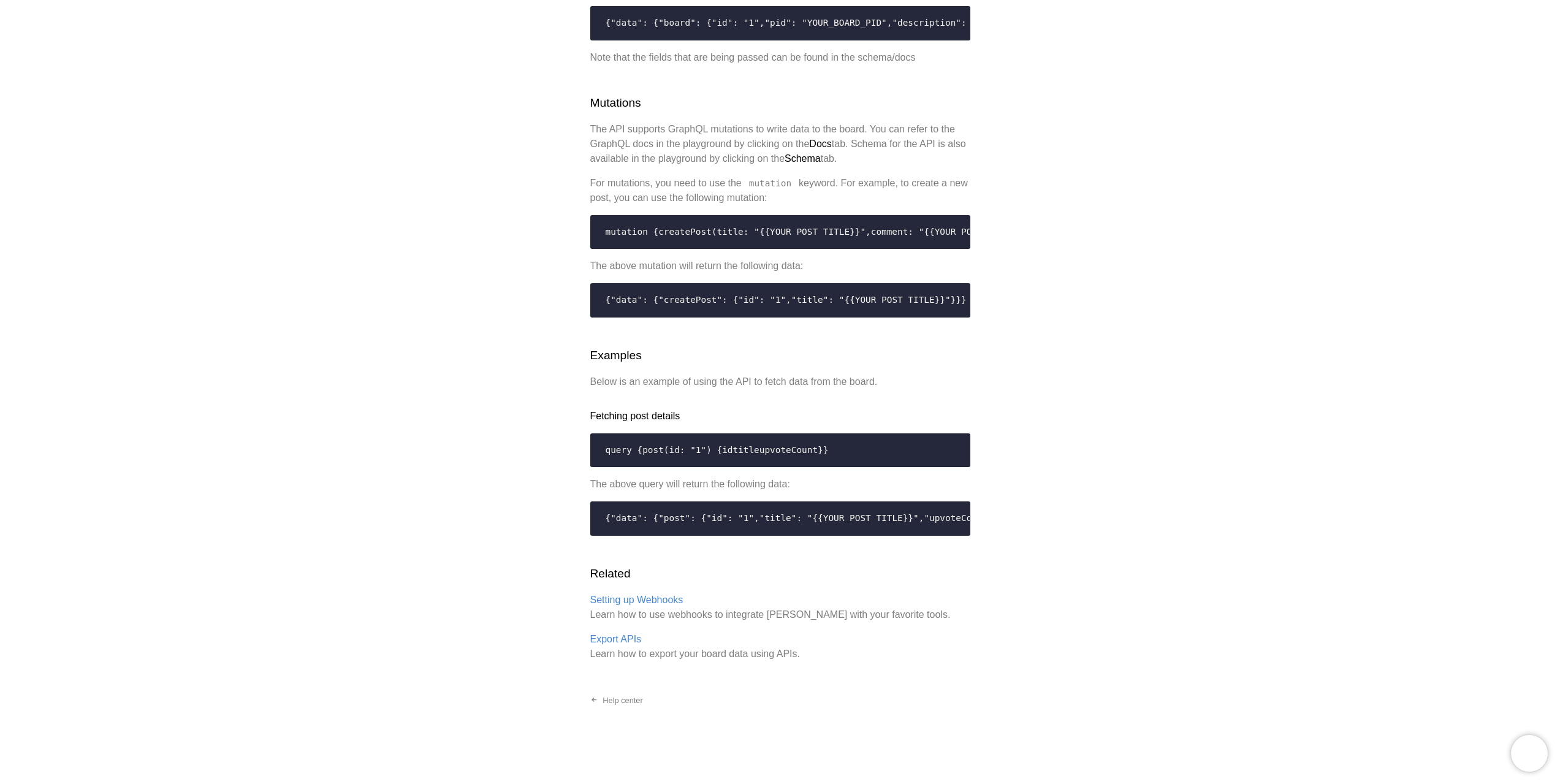
scroll to position [2276, 0]
click at [627, 701] on link "Help center" at bounding box center [616, 700] width 72 height 20
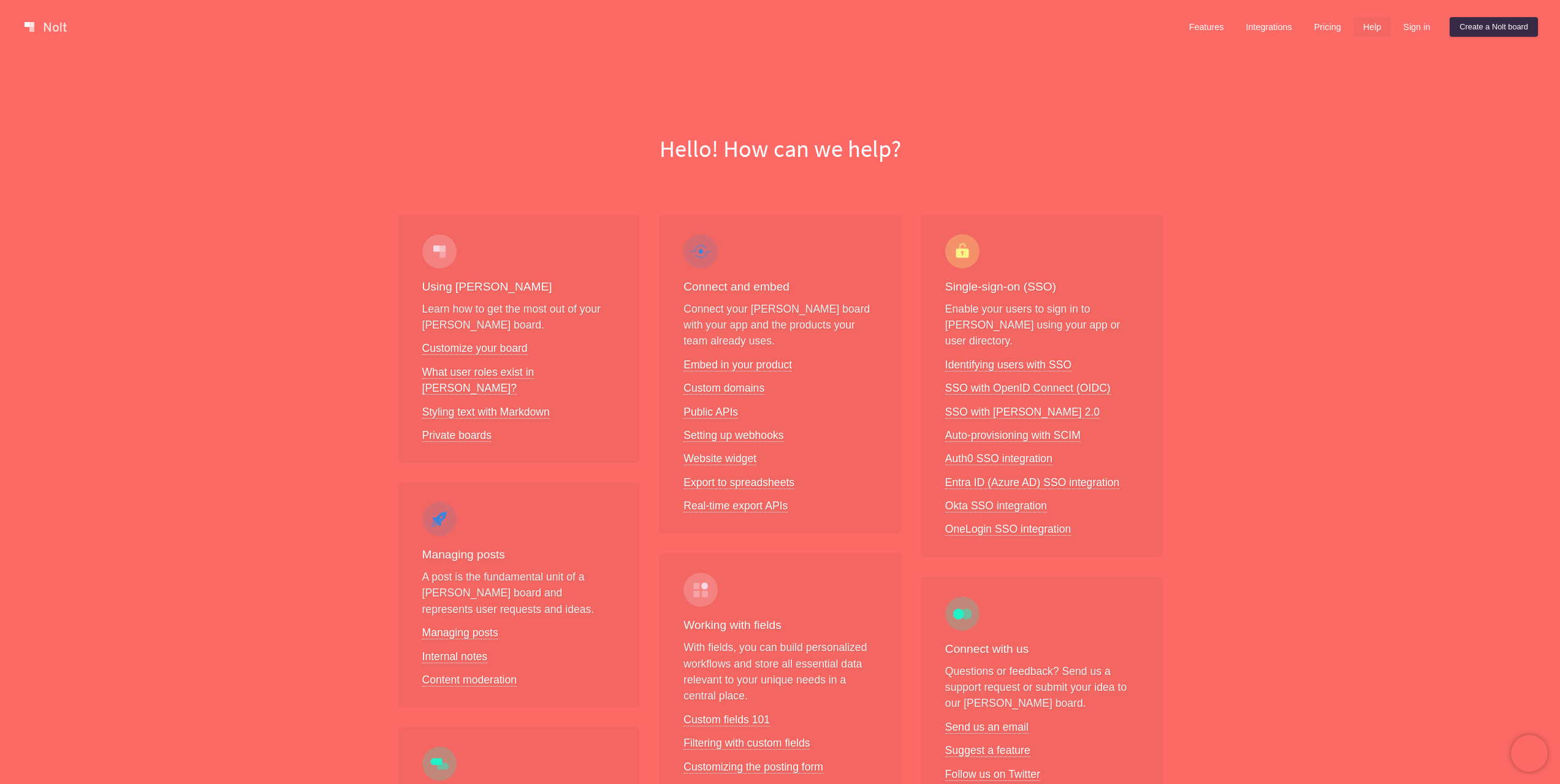
click at [766, 391] on li "Custom domains" at bounding box center [780, 388] width 193 height 16
click at [764, 392] on li "Custom domains" at bounding box center [780, 388] width 193 height 16
click at [761, 392] on link "Custom domains" at bounding box center [724, 388] width 81 height 13
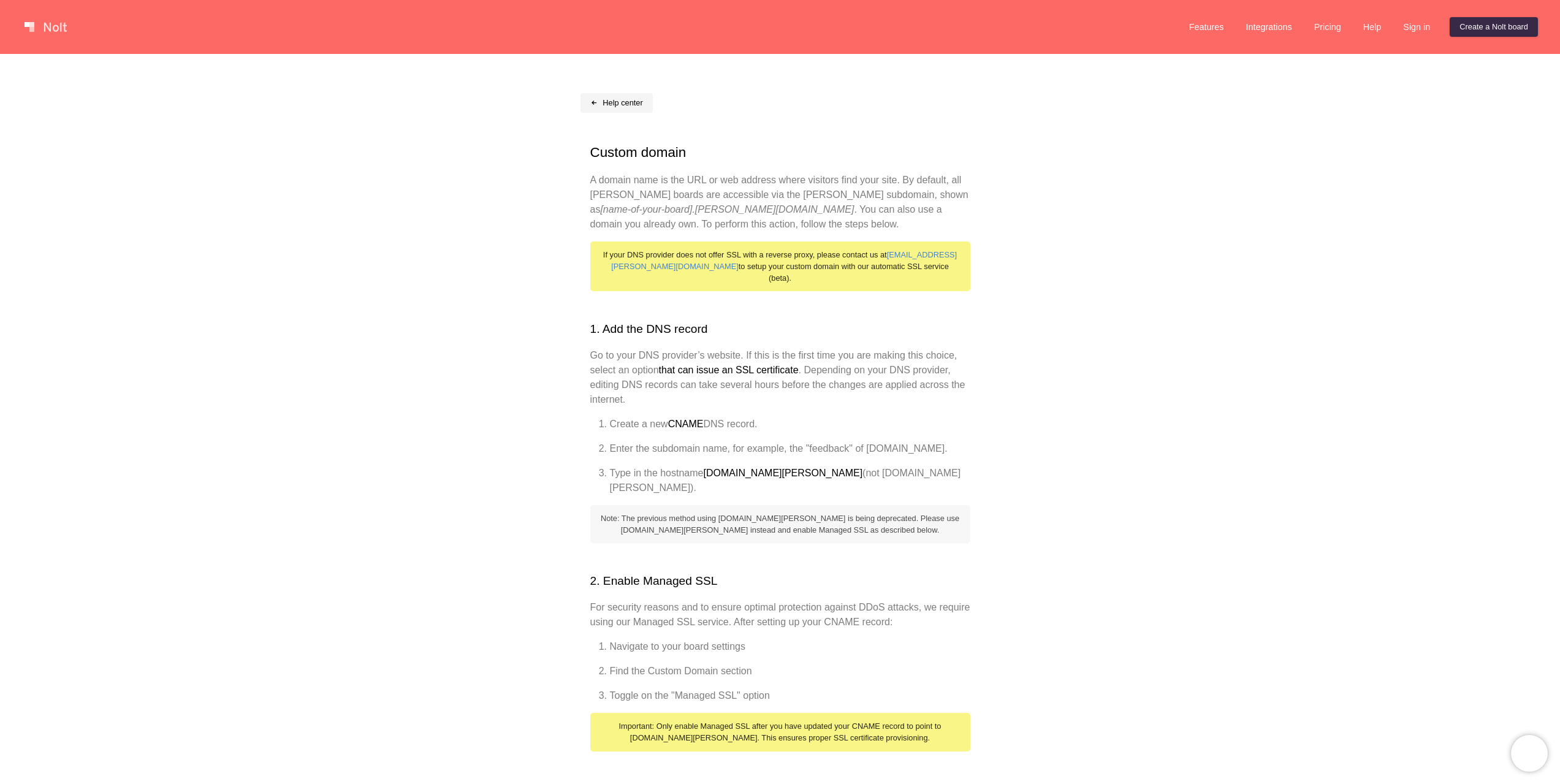
click at [607, 98] on link "Help center" at bounding box center [616, 103] width 72 height 20
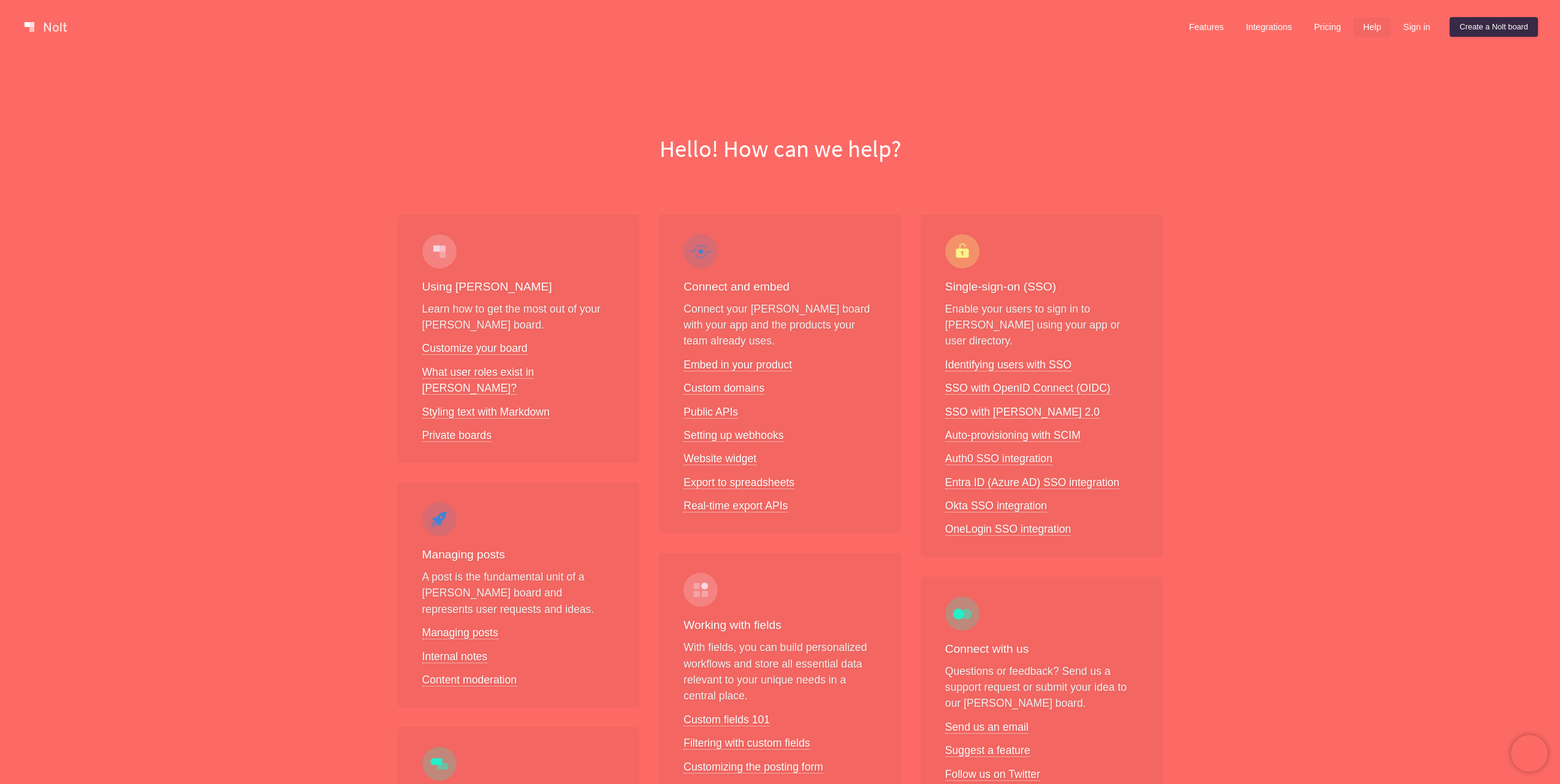
click at [58, 34] on link at bounding box center [46, 27] width 52 height 20
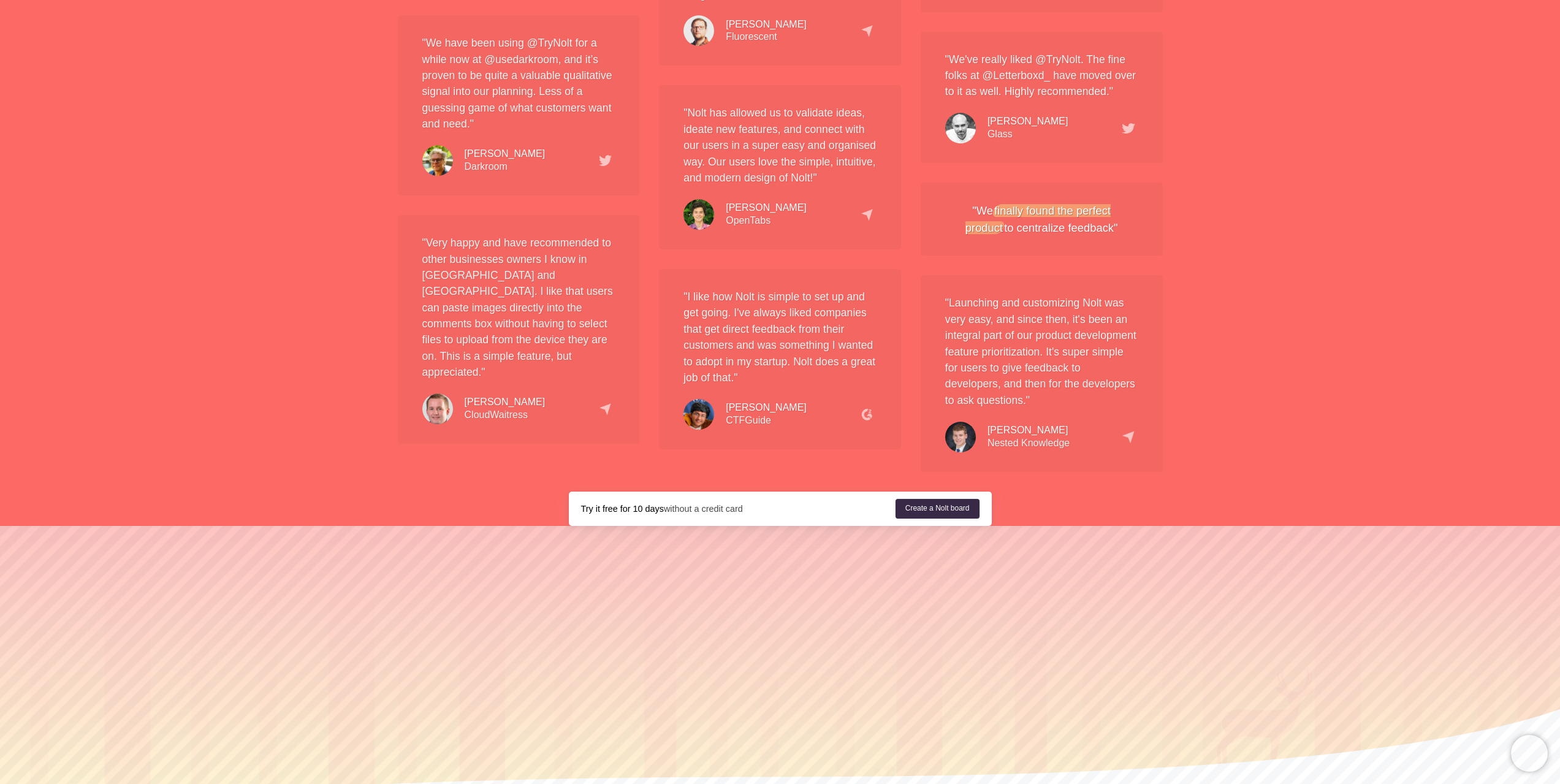
scroll to position [2285, 0]
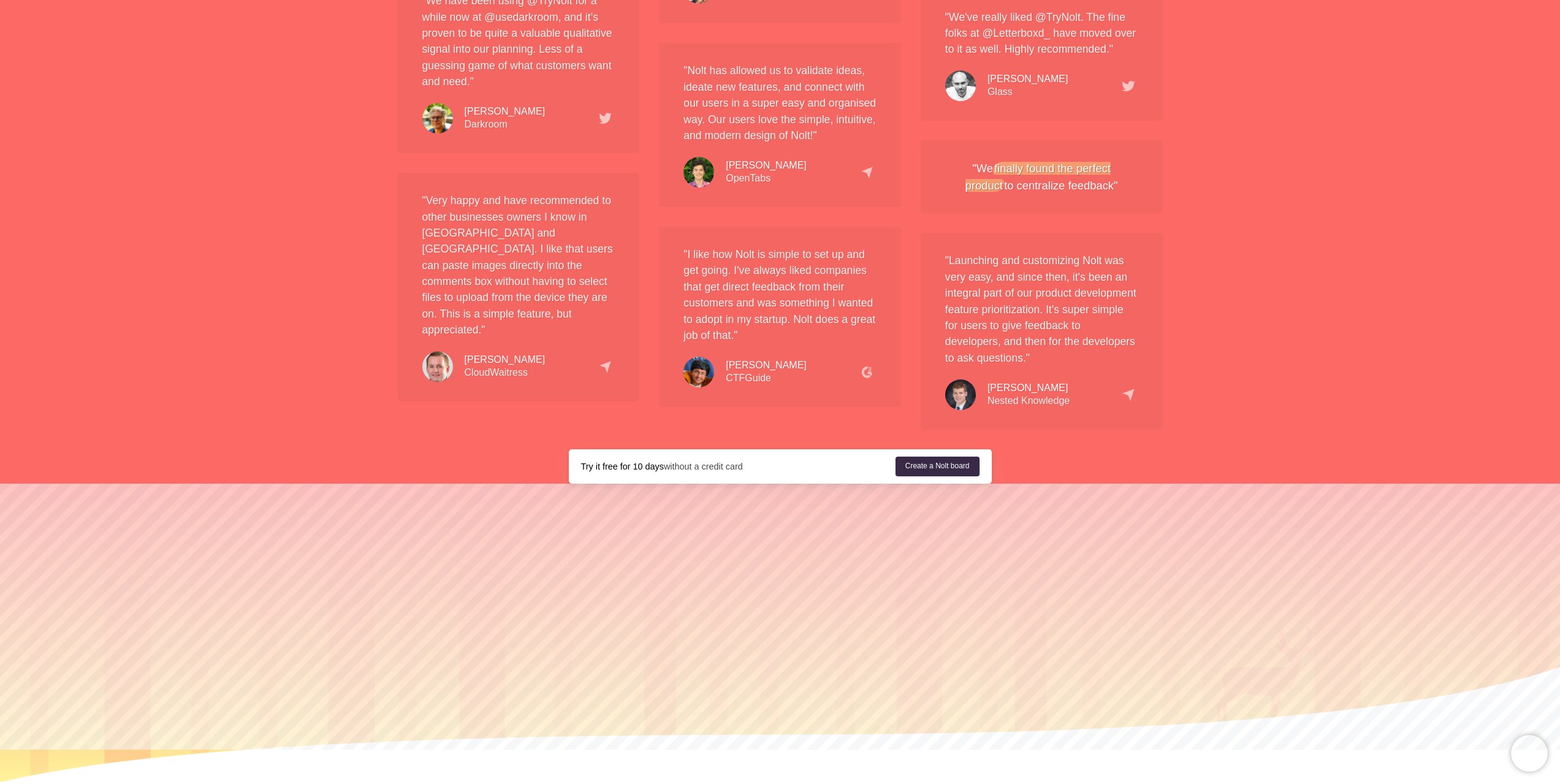
click at [814, 782] on link "Help" at bounding box center [812, 786] width 16 height 9
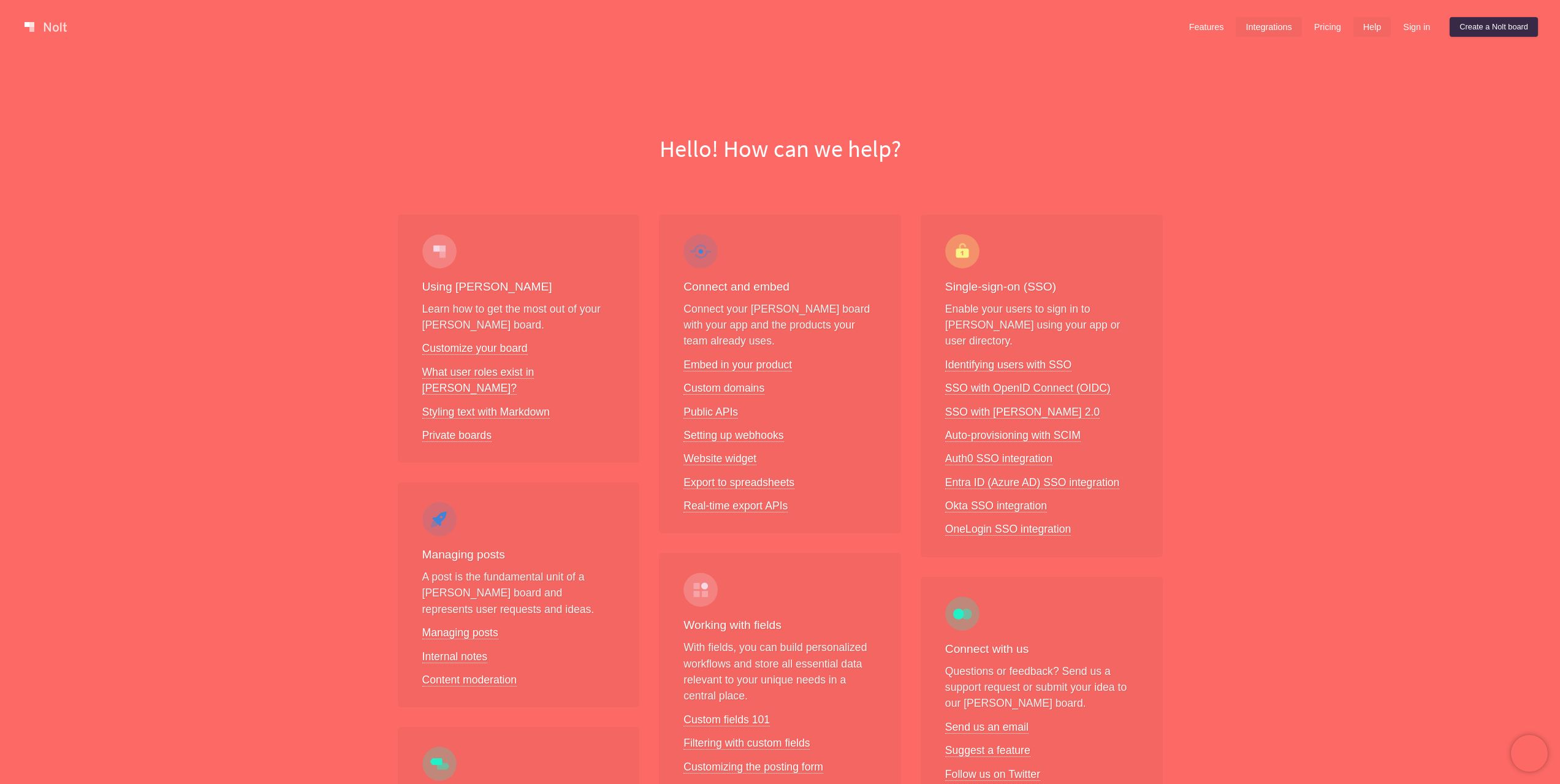
click at [1266, 21] on link "Integrations" at bounding box center [1268, 27] width 65 height 20
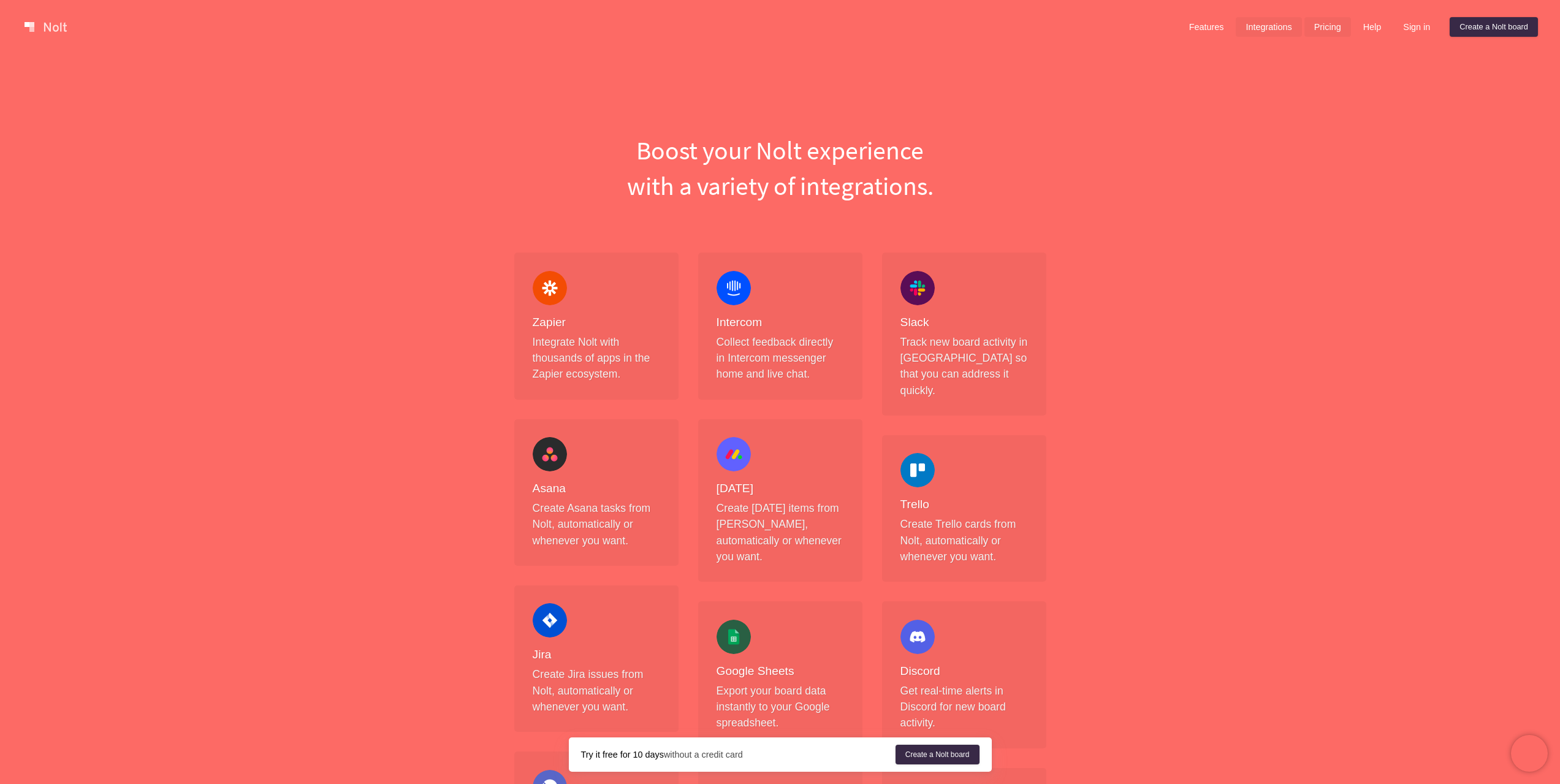
click at [1322, 29] on link "Pricing" at bounding box center [1328, 27] width 47 height 20
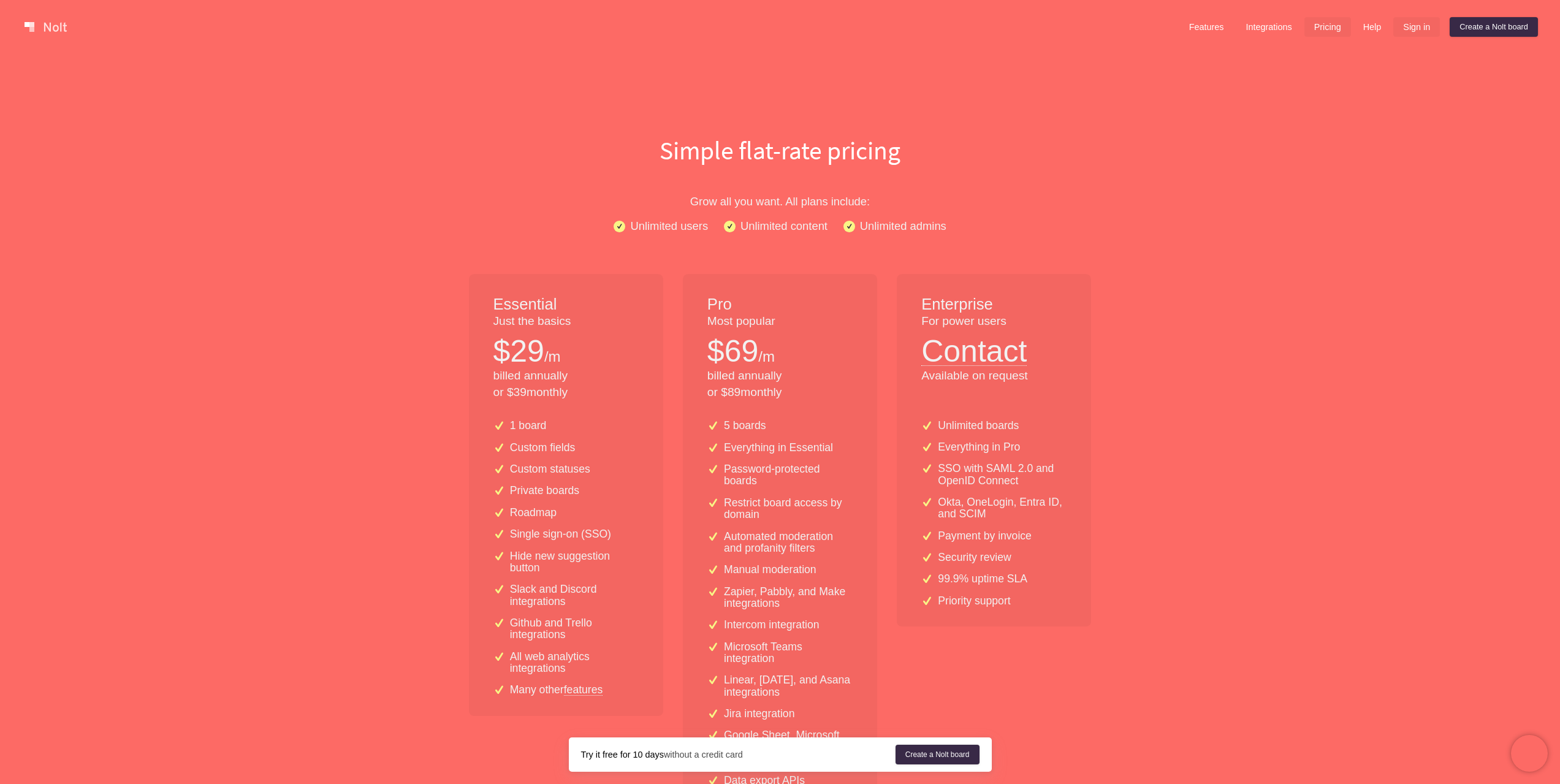
click at [1423, 34] on link "Sign in" at bounding box center [1417, 27] width 47 height 20
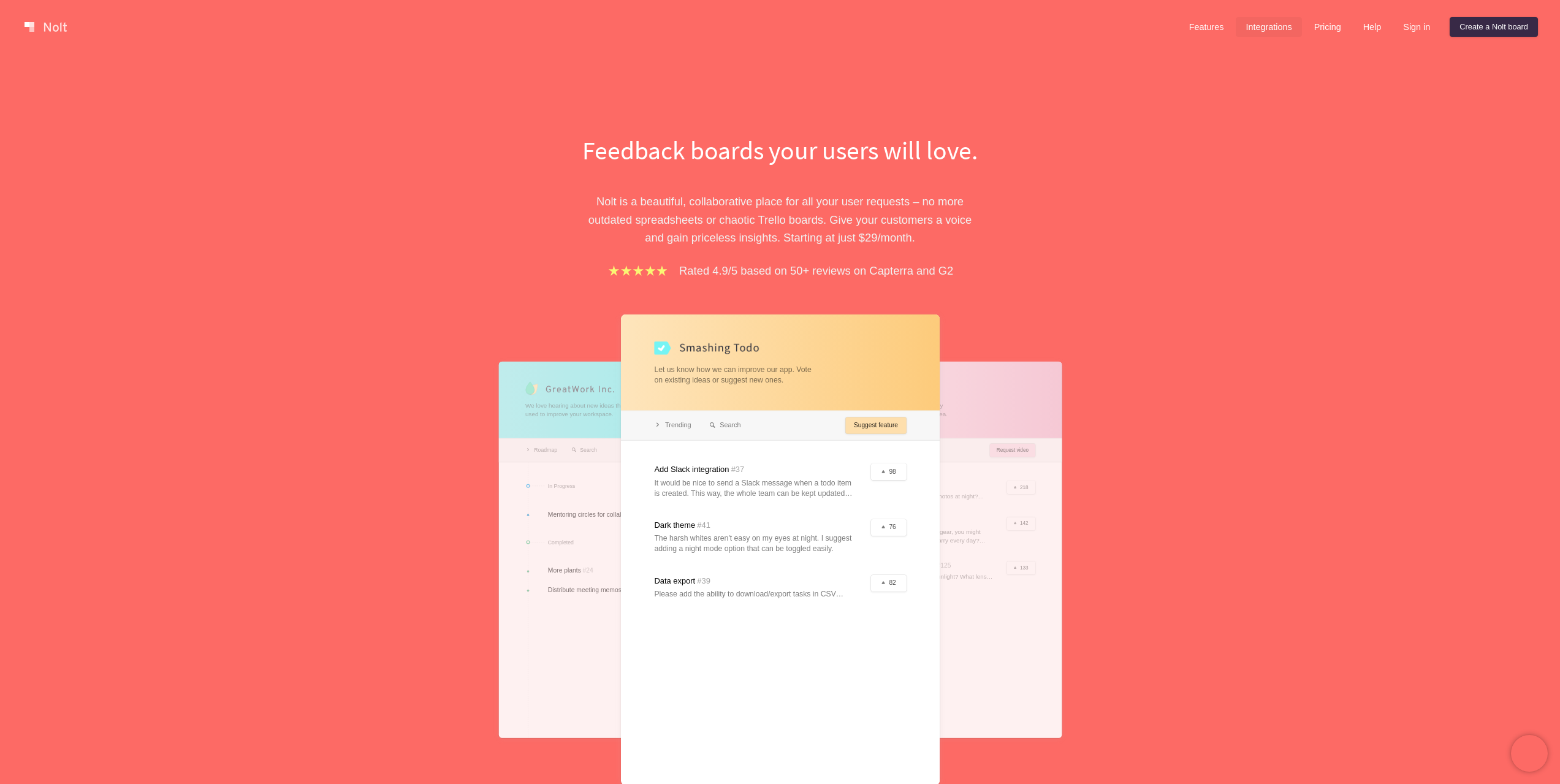
click at [1284, 25] on link "Integrations" at bounding box center [1268, 27] width 65 height 20
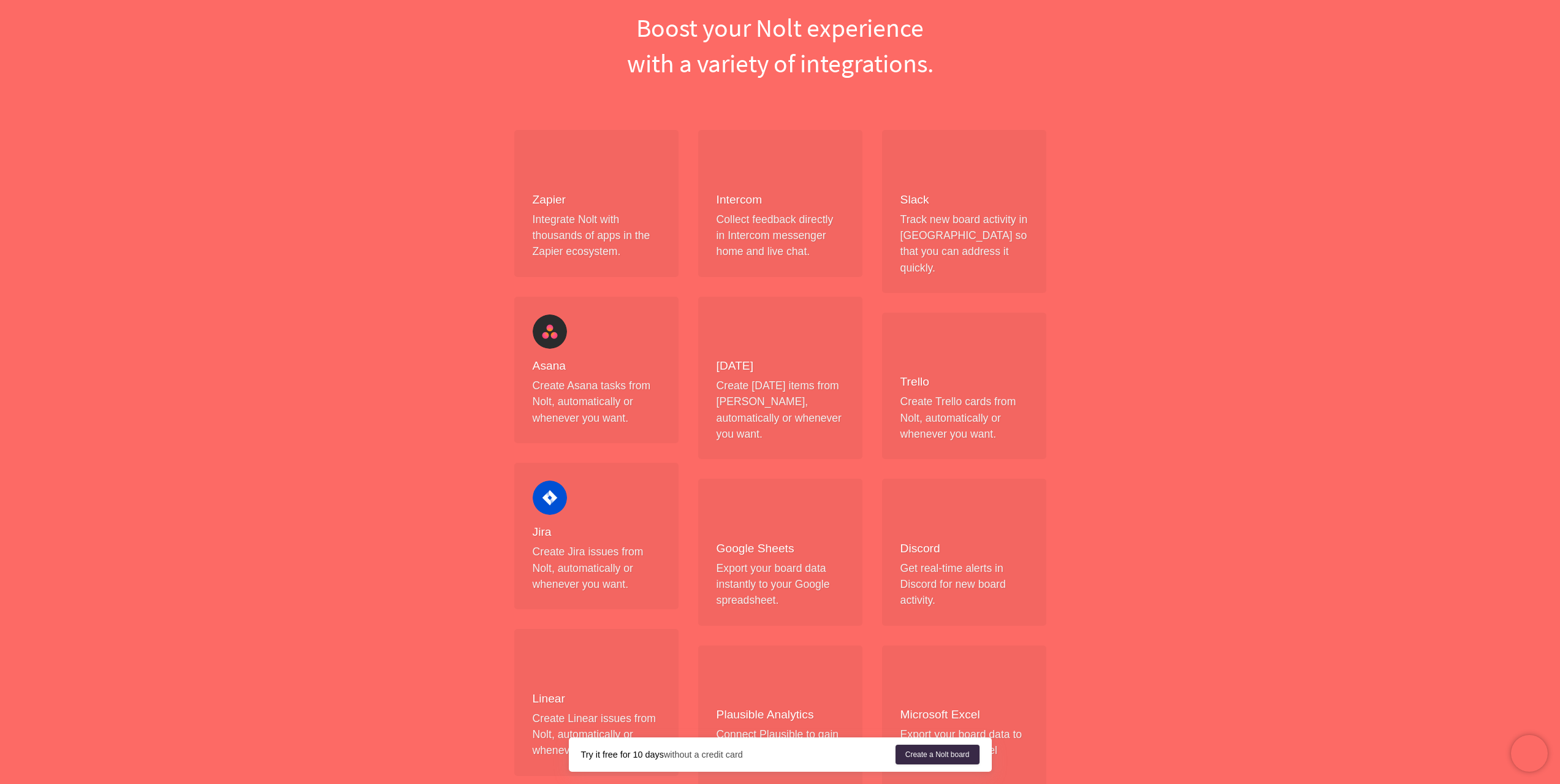
scroll to position [1130, 0]
